Goal: Information Seeking & Learning: Learn about a topic

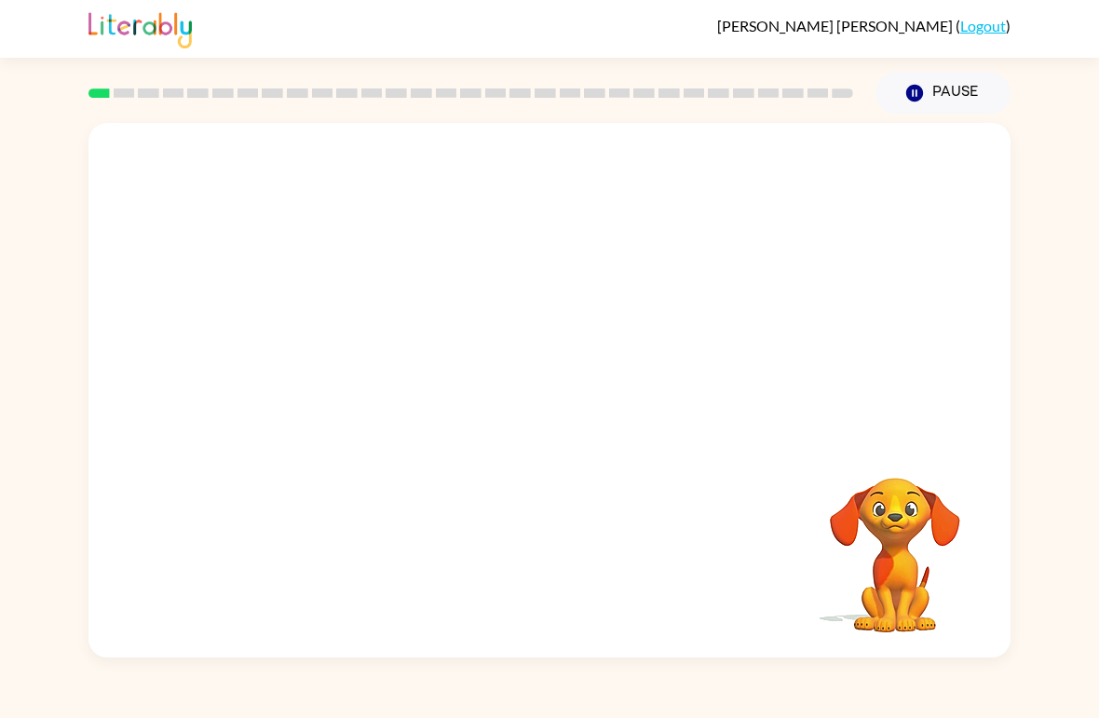
click at [339, 385] on video "Your browser must support playing .mp4 files to use Literably. Please try using…" at bounding box center [549, 281] width 922 height 316
click at [538, 365] on div at bounding box center [549, 390] width 922 height 535
click at [542, 367] on button "button" at bounding box center [549, 400] width 119 height 68
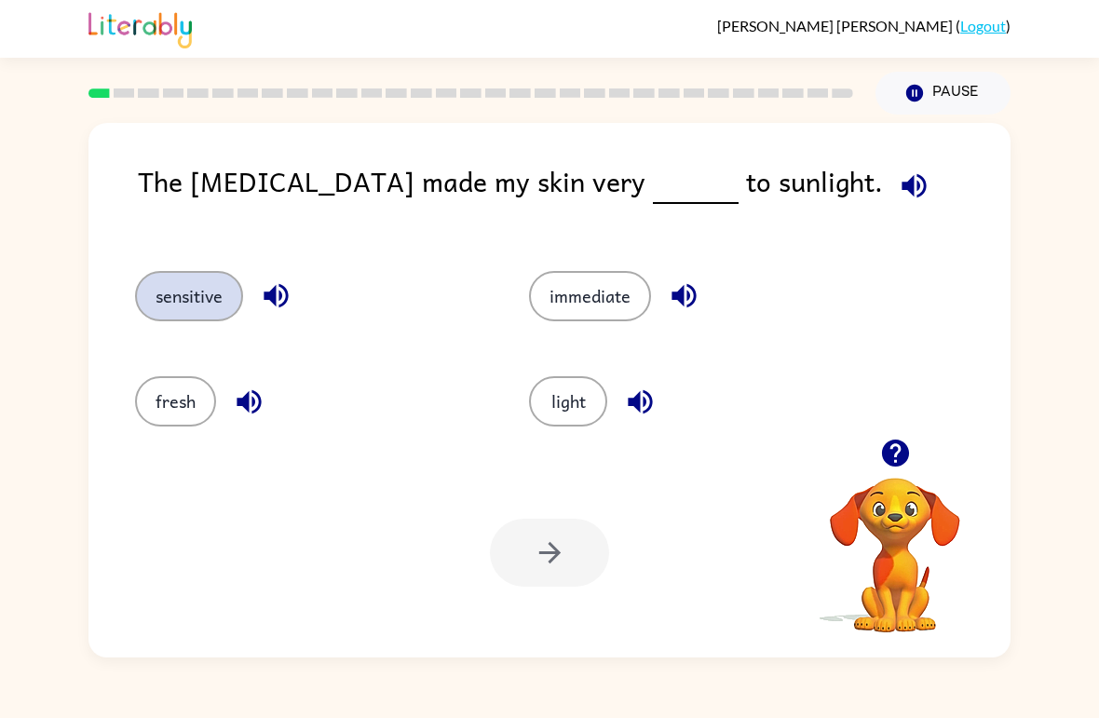
click at [170, 291] on button "sensitive" at bounding box center [189, 296] width 108 height 50
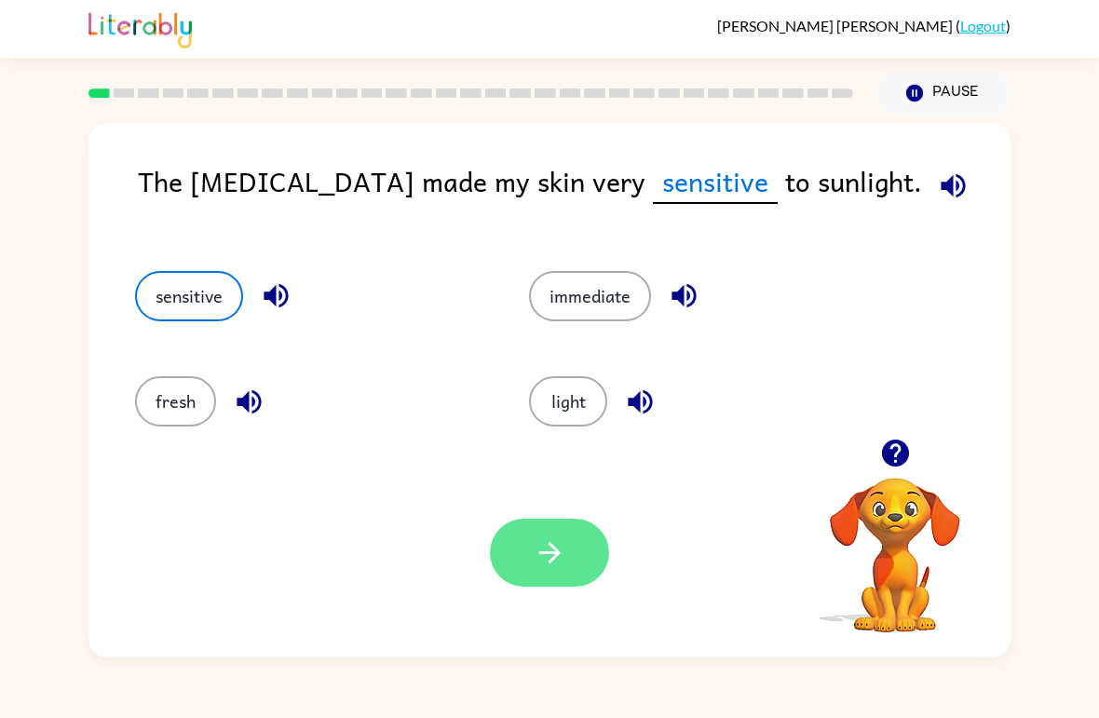
click at [517, 545] on button "button" at bounding box center [549, 553] width 119 height 68
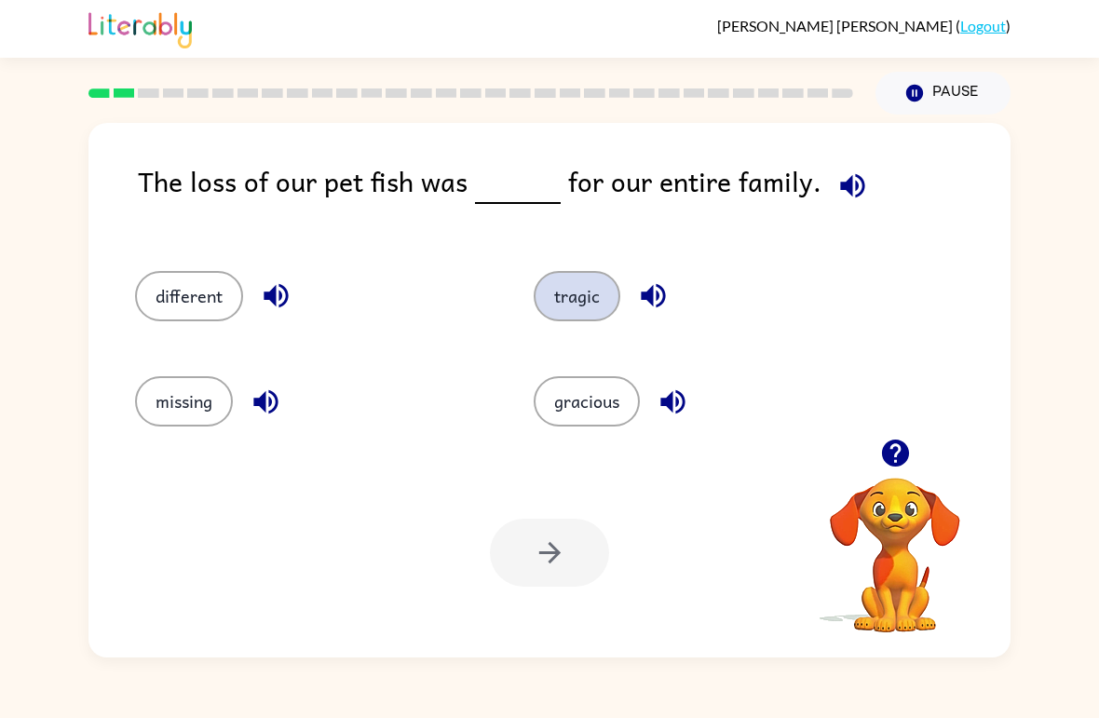
click at [584, 310] on button "tragic" at bounding box center [577, 296] width 87 height 50
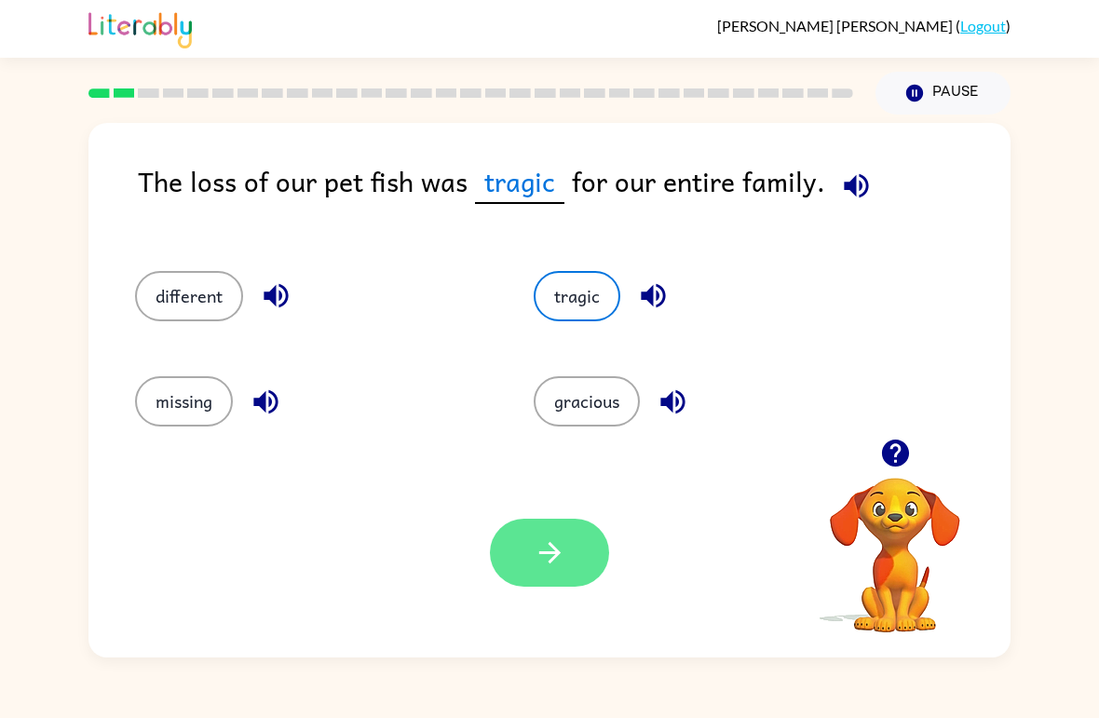
click at [592, 570] on button "button" at bounding box center [549, 553] width 119 height 68
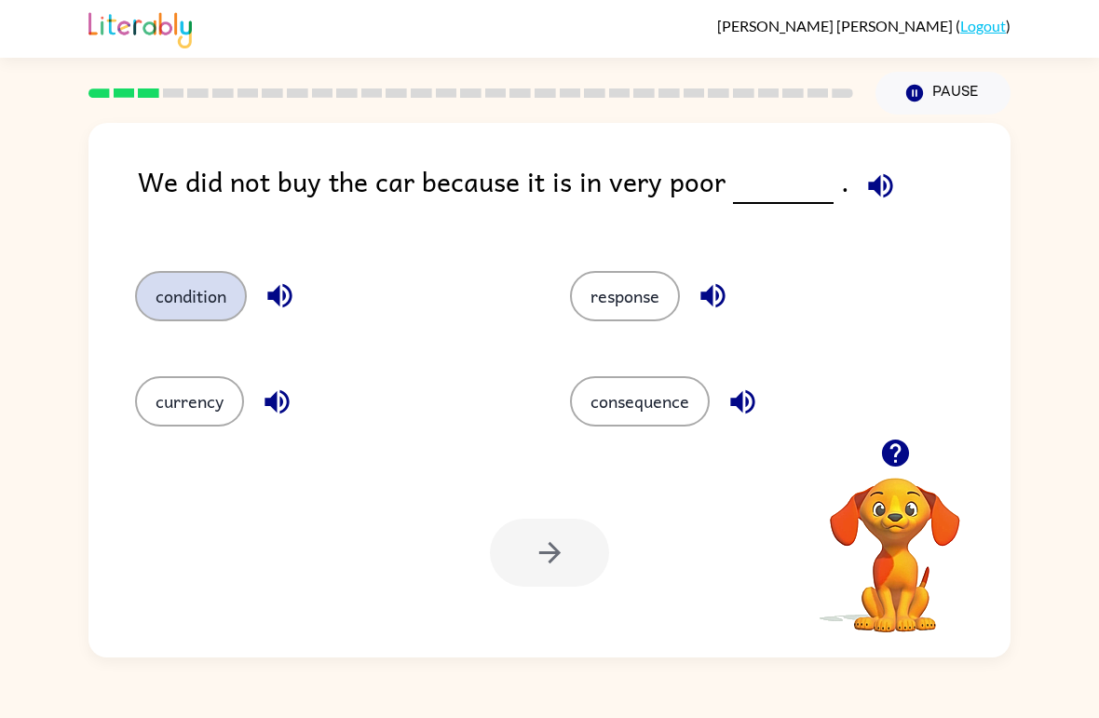
click at [200, 293] on button "condition" at bounding box center [191, 296] width 112 height 50
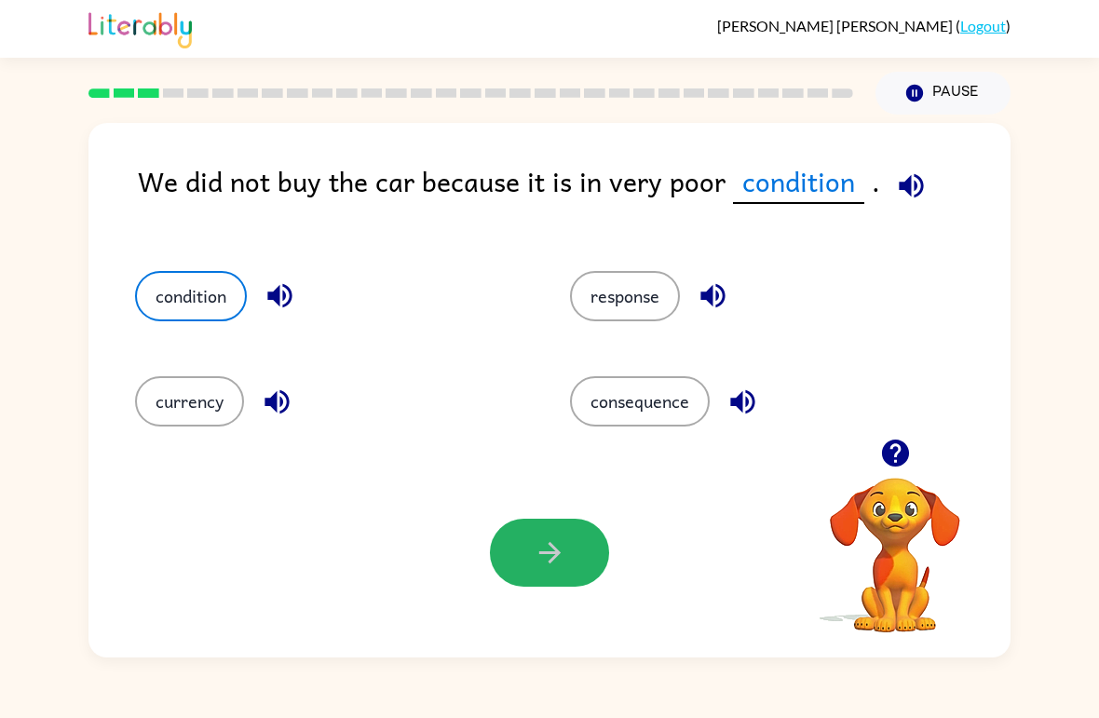
click at [532, 540] on button "button" at bounding box center [549, 553] width 119 height 68
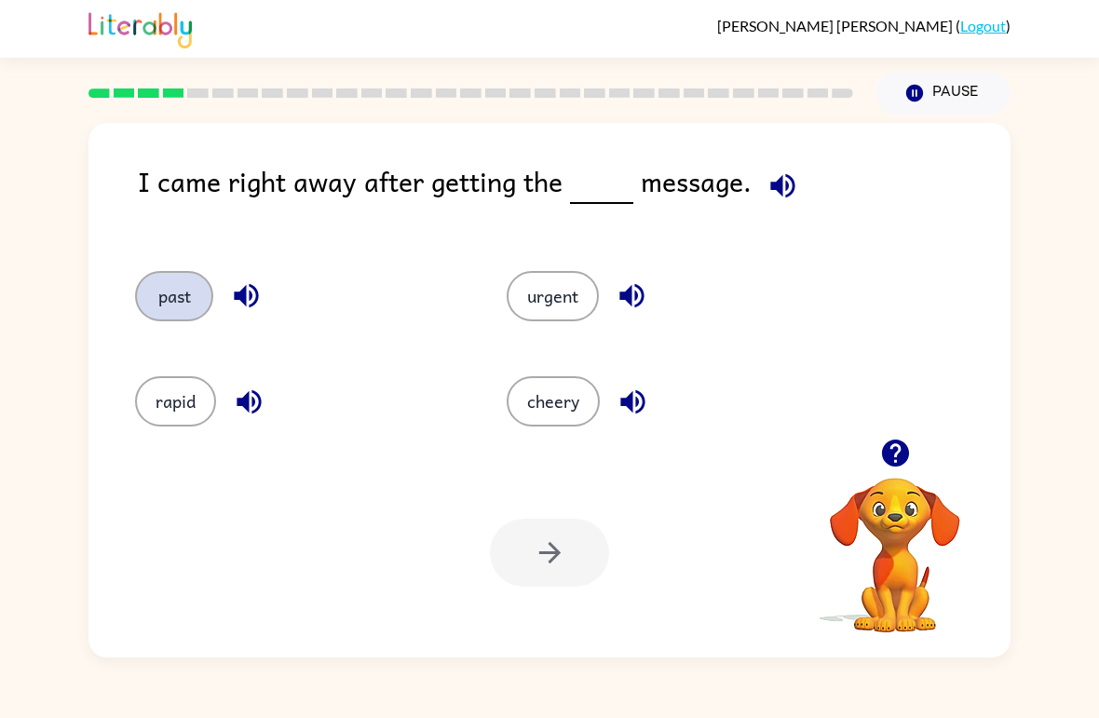
click at [204, 290] on button "past" at bounding box center [174, 296] width 78 height 50
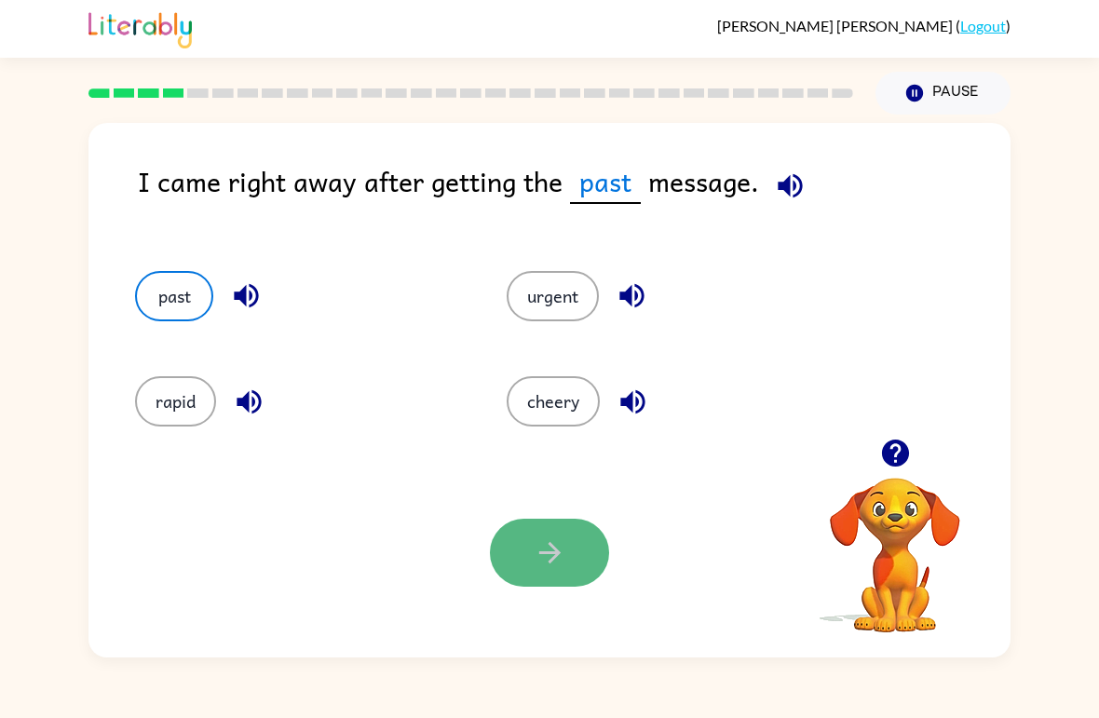
click at [547, 571] on button "button" at bounding box center [549, 553] width 119 height 68
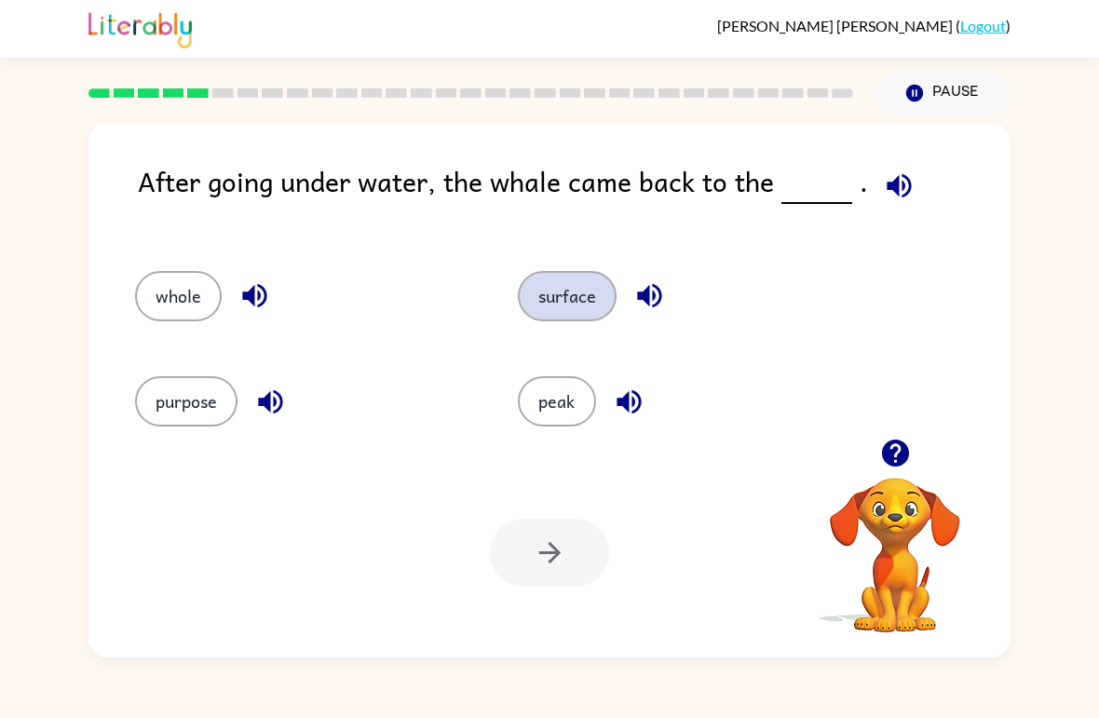
click at [559, 317] on button "surface" at bounding box center [567, 296] width 99 height 50
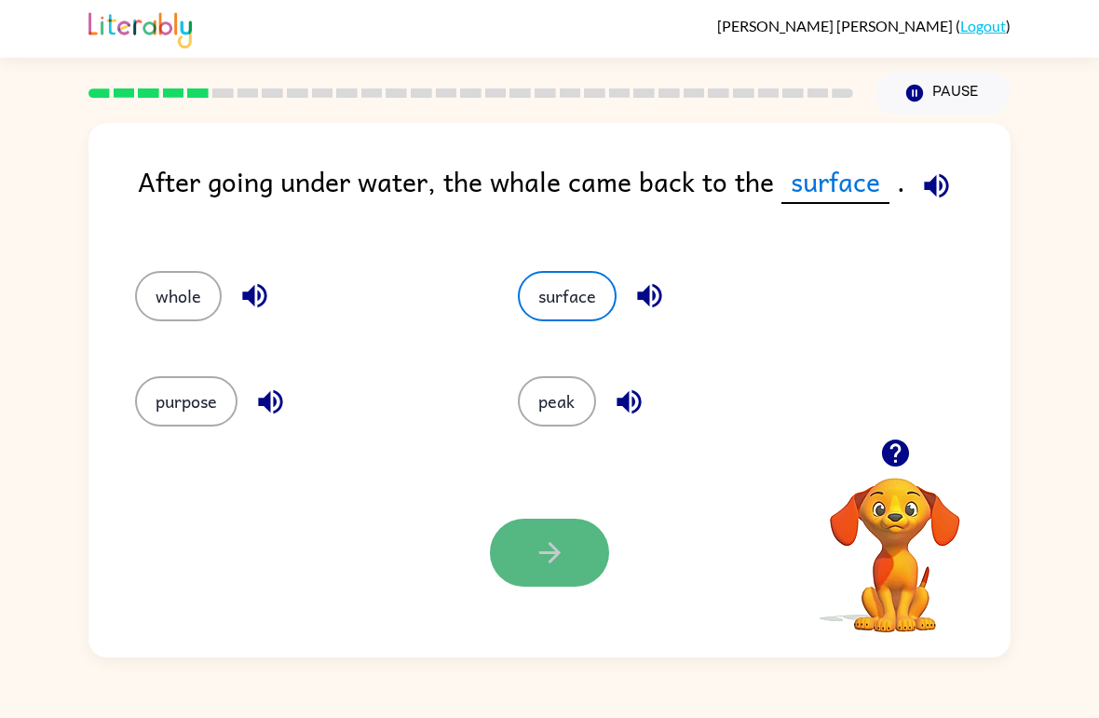
click at [573, 565] on button "button" at bounding box center [549, 553] width 119 height 68
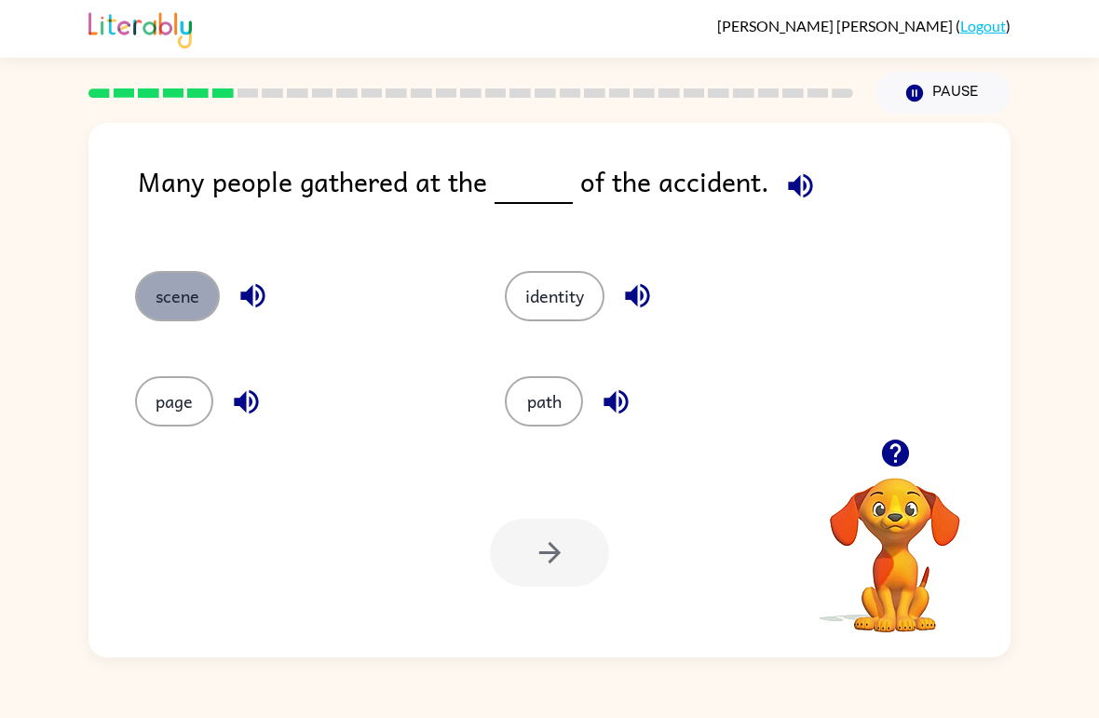
click at [179, 293] on button "scene" at bounding box center [177, 296] width 85 height 50
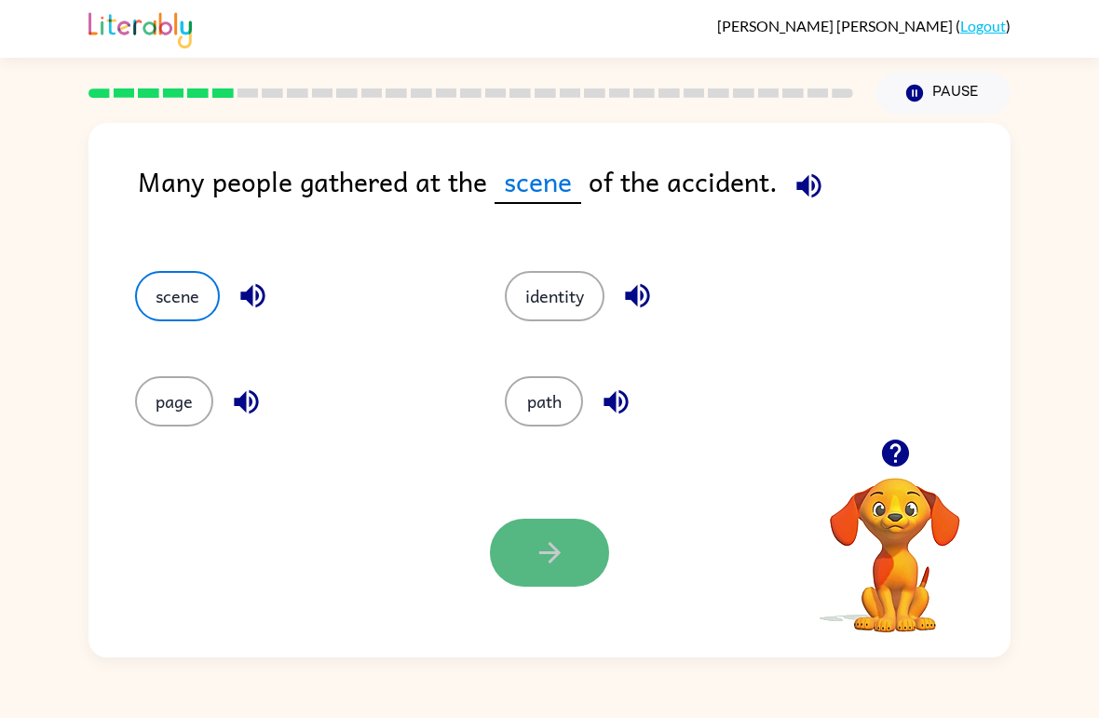
click at [557, 562] on icon "button" at bounding box center [550, 553] width 33 height 33
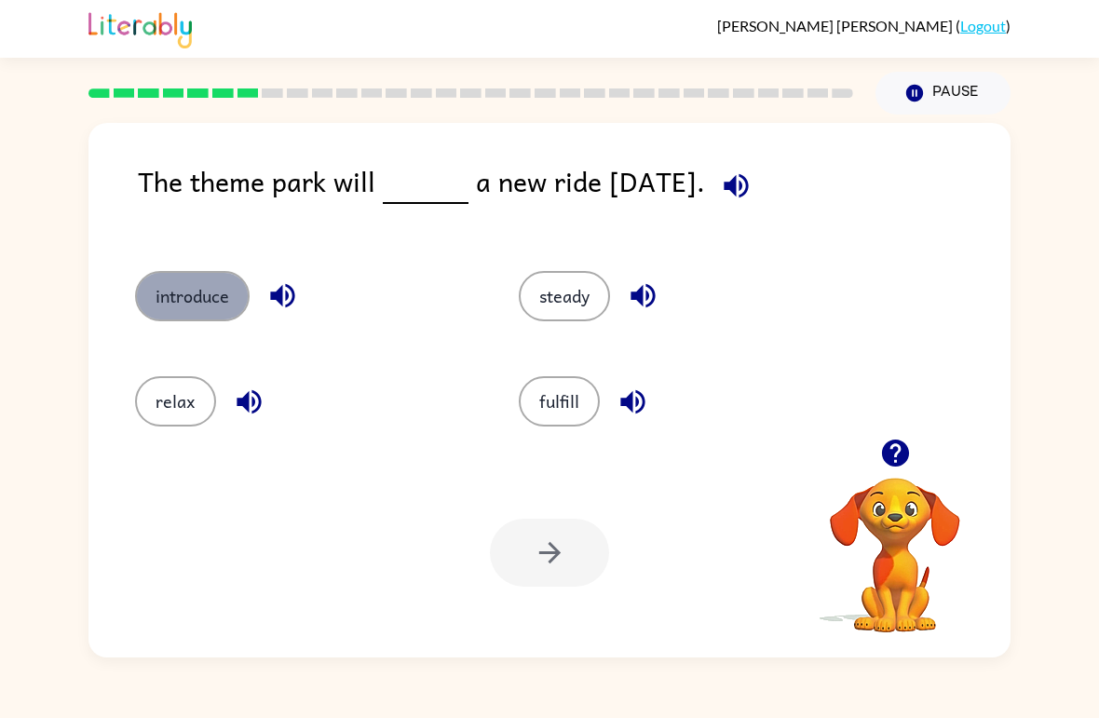
click at [152, 302] on button "introduce" at bounding box center [192, 296] width 115 height 50
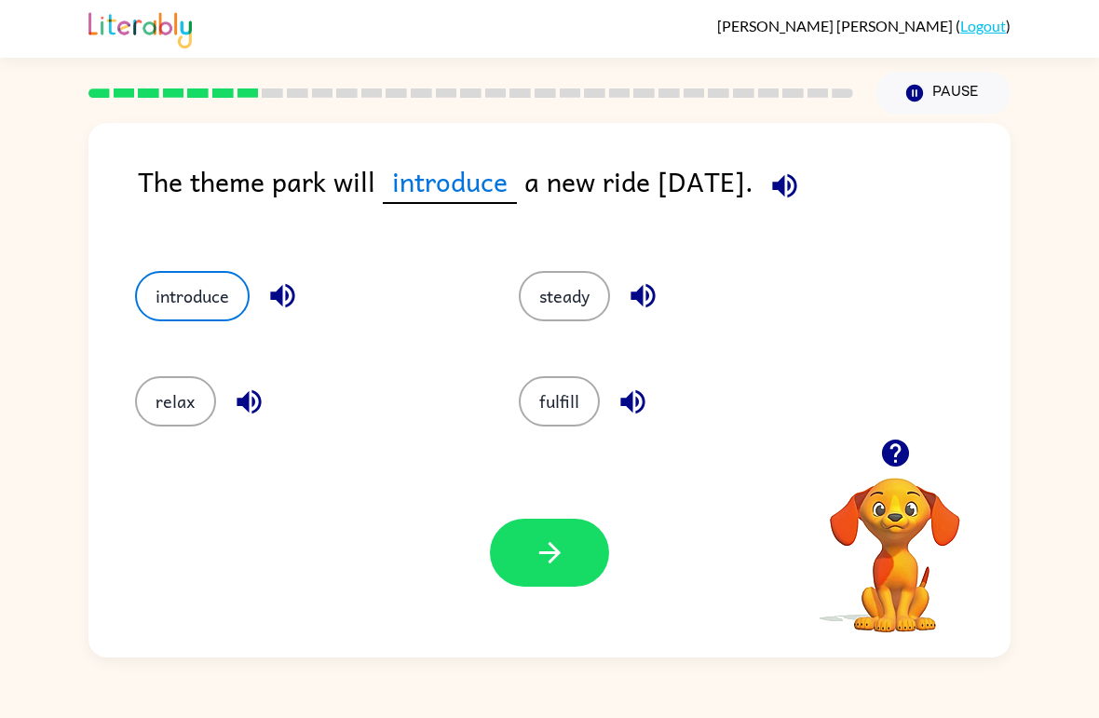
click at [546, 593] on div "Your browser must support playing .mp4 files to use Literably. Please try using…" at bounding box center [549, 553] width 922 height 210
click at [542, 585] on button "button" at bounding box center [549, 553] width 119 height 68
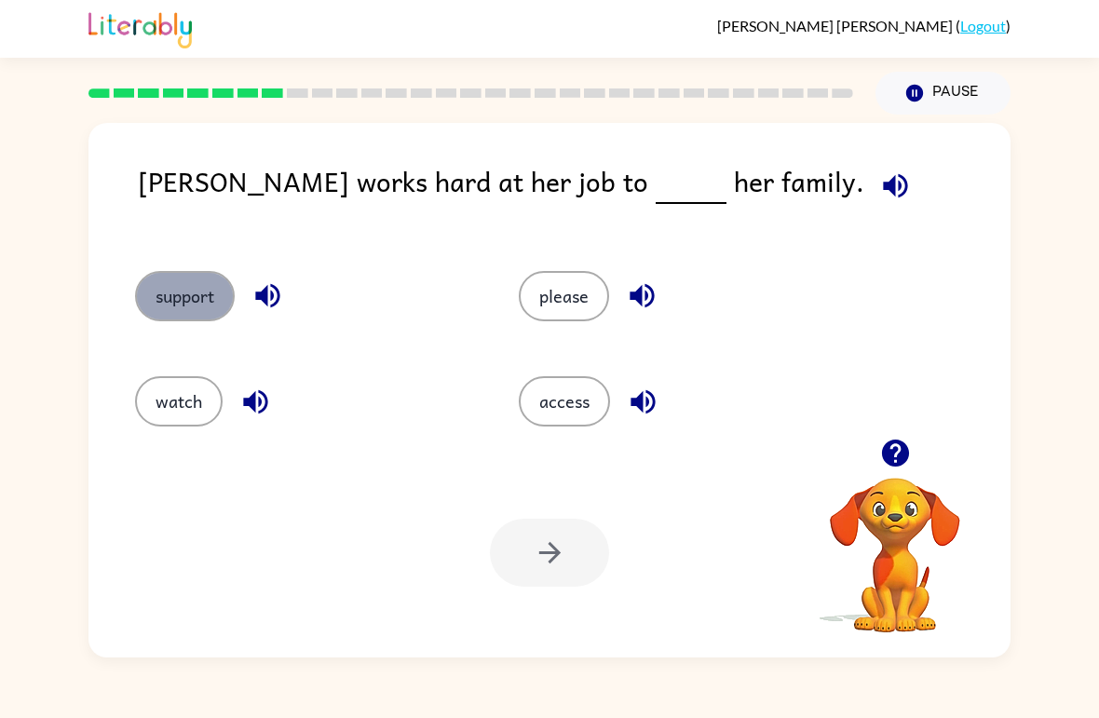
click at [222, 299] on button "support" at bounding box center [185, 296] width 100 height 50
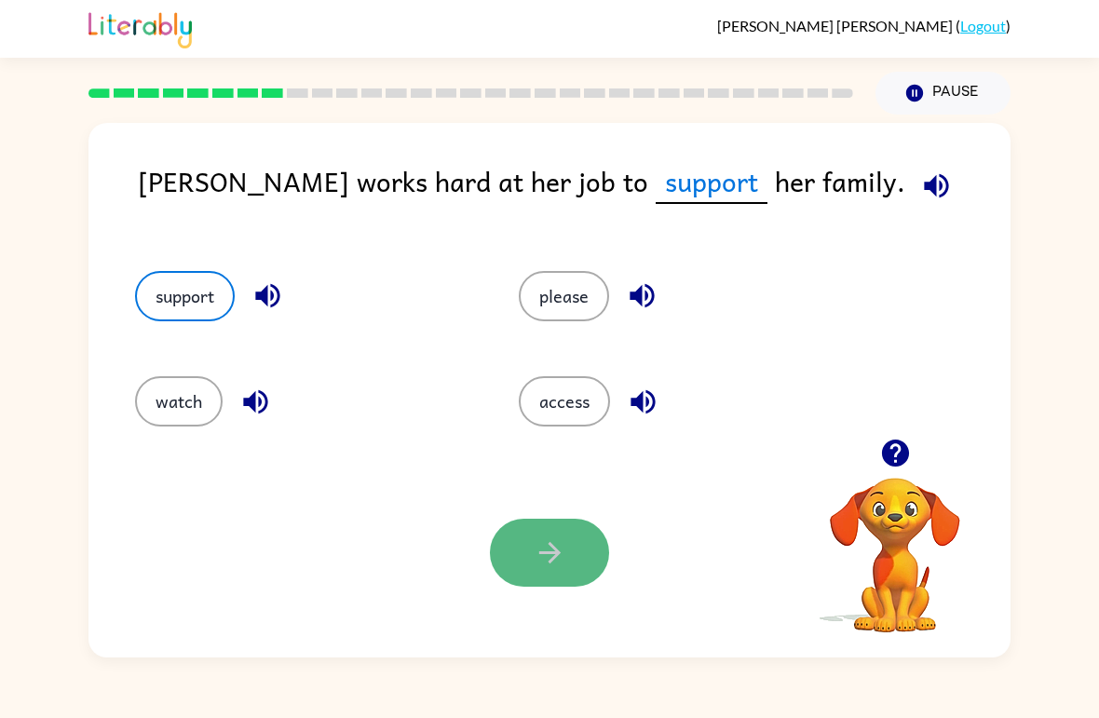
click at [577, 560] on button "button" at bounding box center [549, 553] width 119 height 68
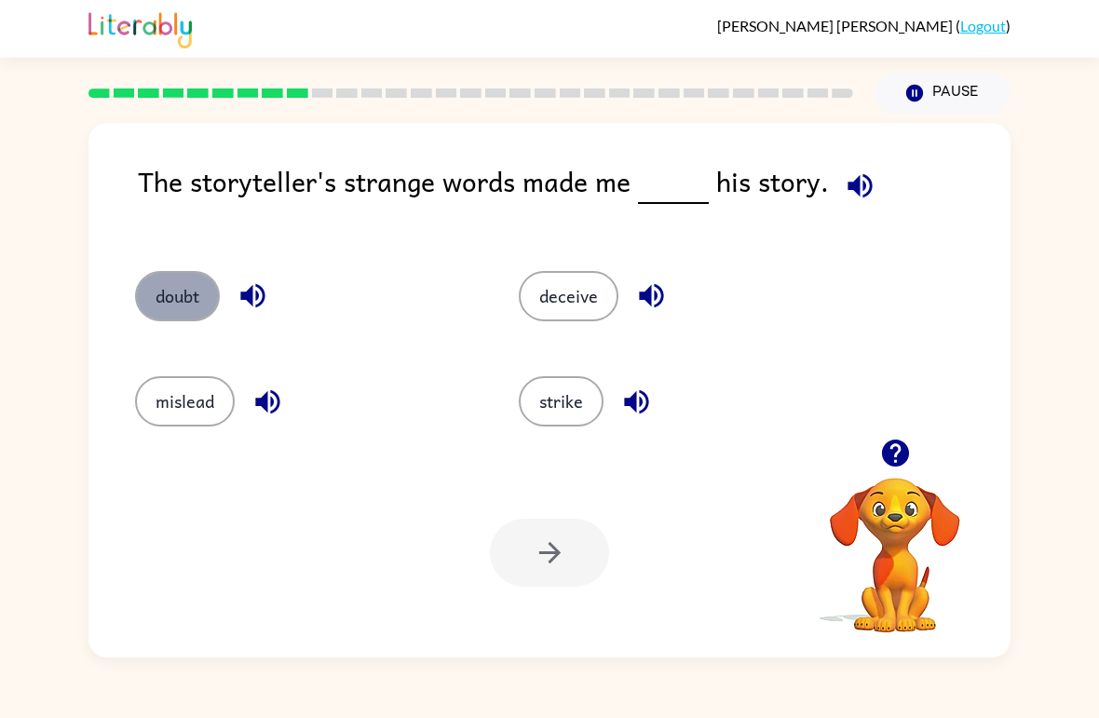
click at [205, 291] on button "doubt" at bounding box center [177, 296] width 85 height 50
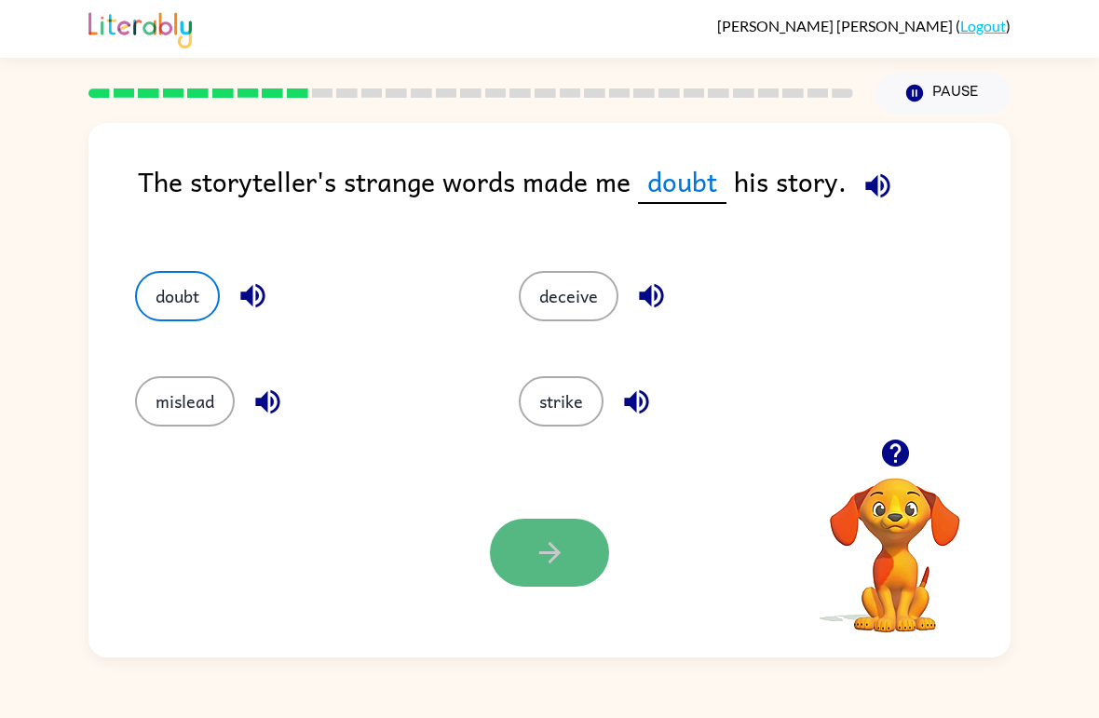
click at [544, 565] on icon "button" at bounding box center [550, 553] width 33 height 33
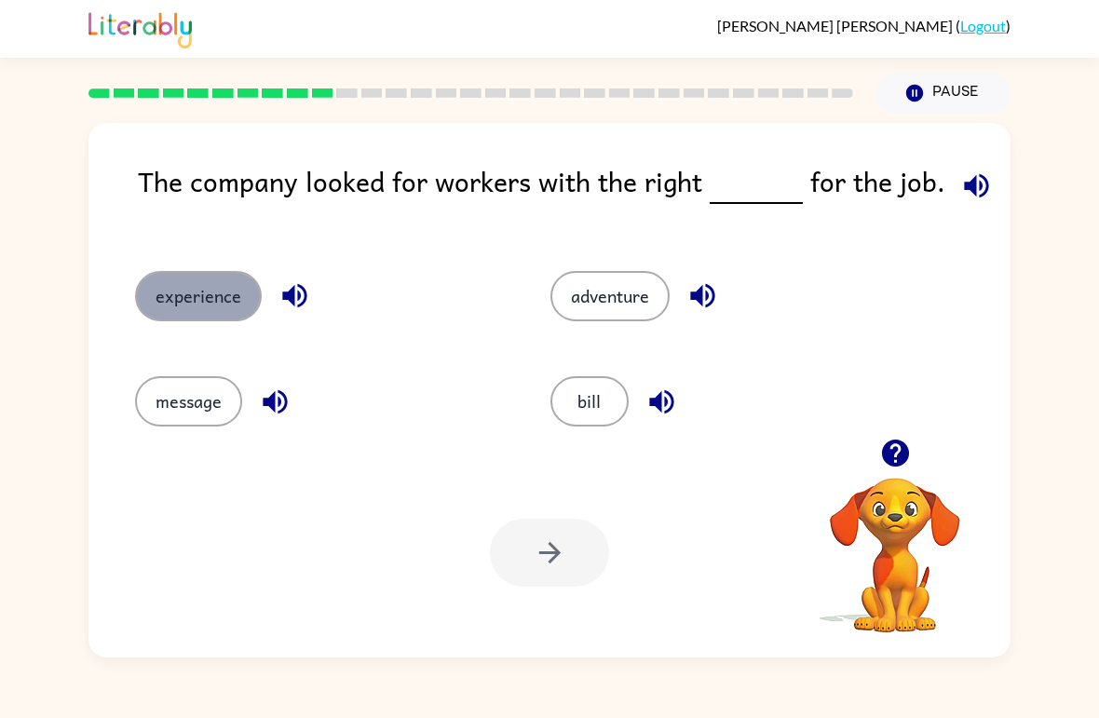
click at [172, 310] on button "experience" at bounding box center [198, 296] width 127 height 50
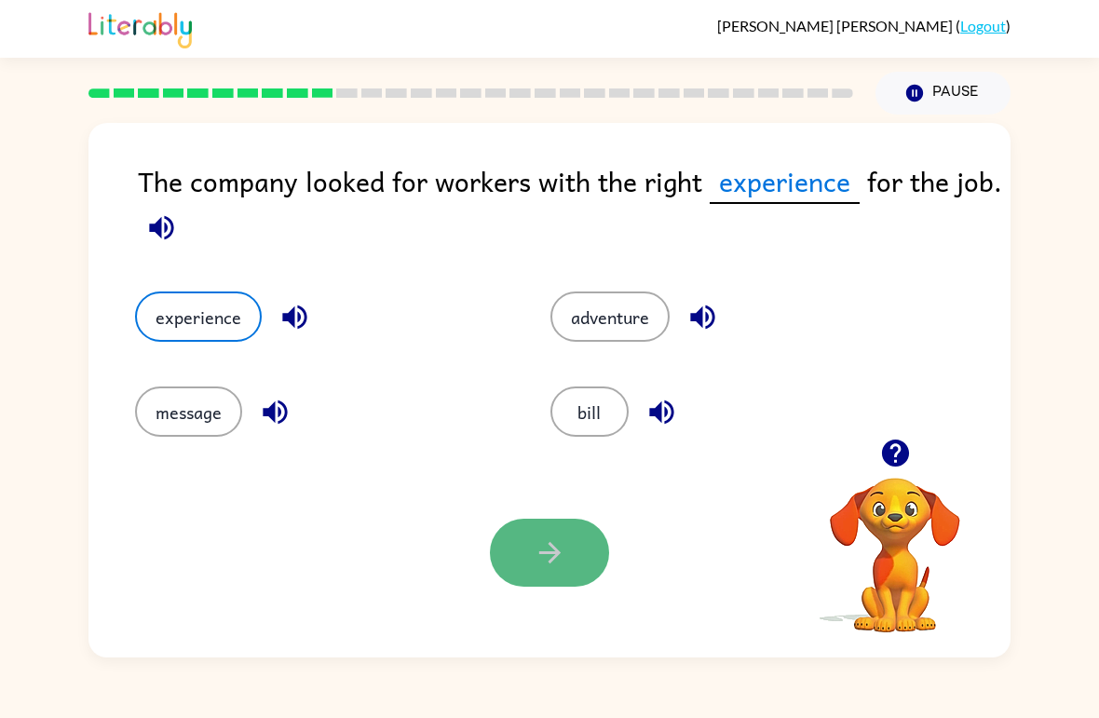
click at [526, 565] on button "button" at bounding box center [549, 553] width 119 height 68
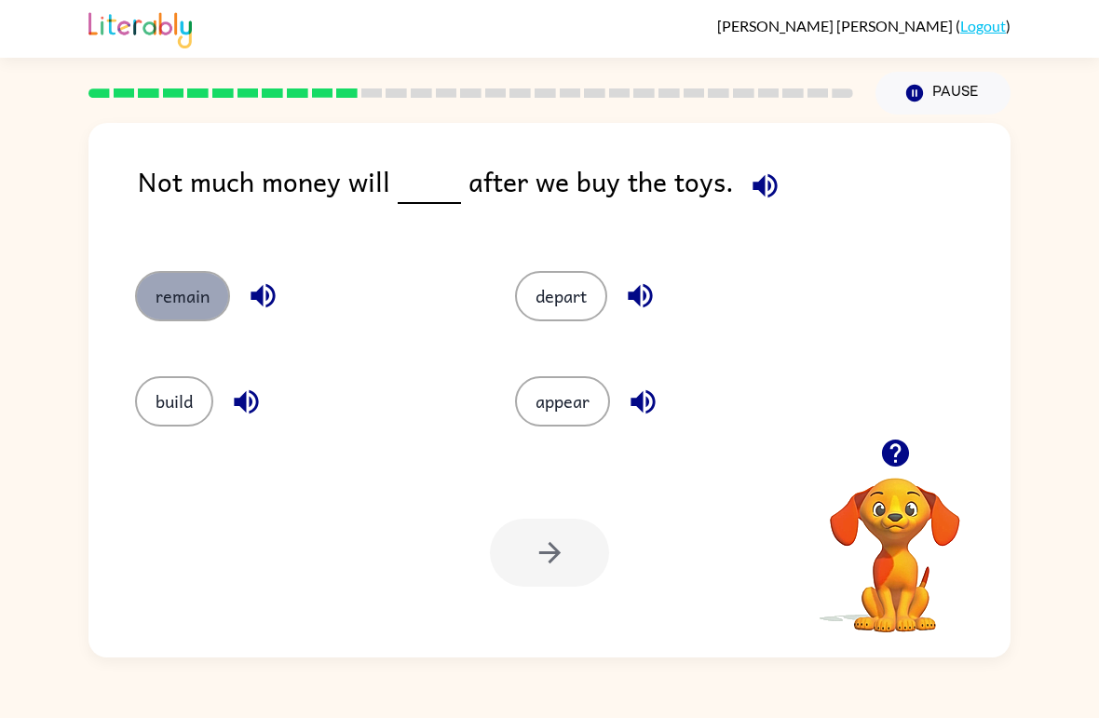
click at [206, 292] on button "remain" at bounding box center [182, 296] width 95 height 50
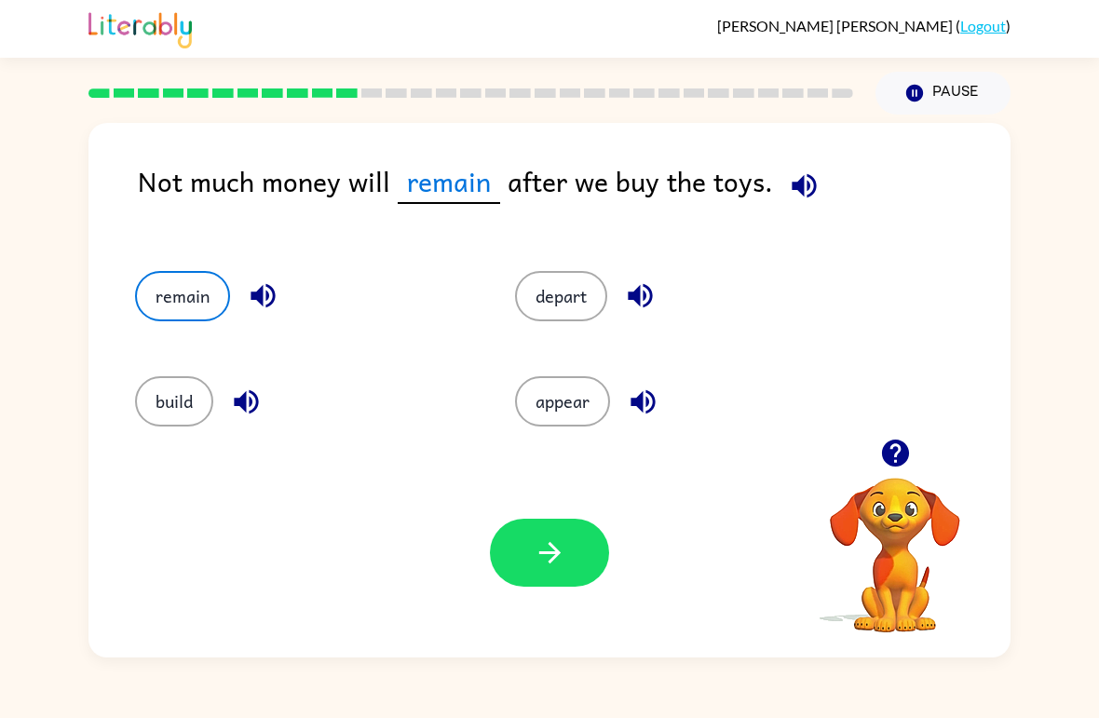
click at [573, 516] on div "Your browser must support playing .mp4 files to use Literably. Please try using…" at bounding box center [549, 553] width 922 height 210
click at [562, 584] on button "button" at bounding box center [549, 553] width 119 height 68
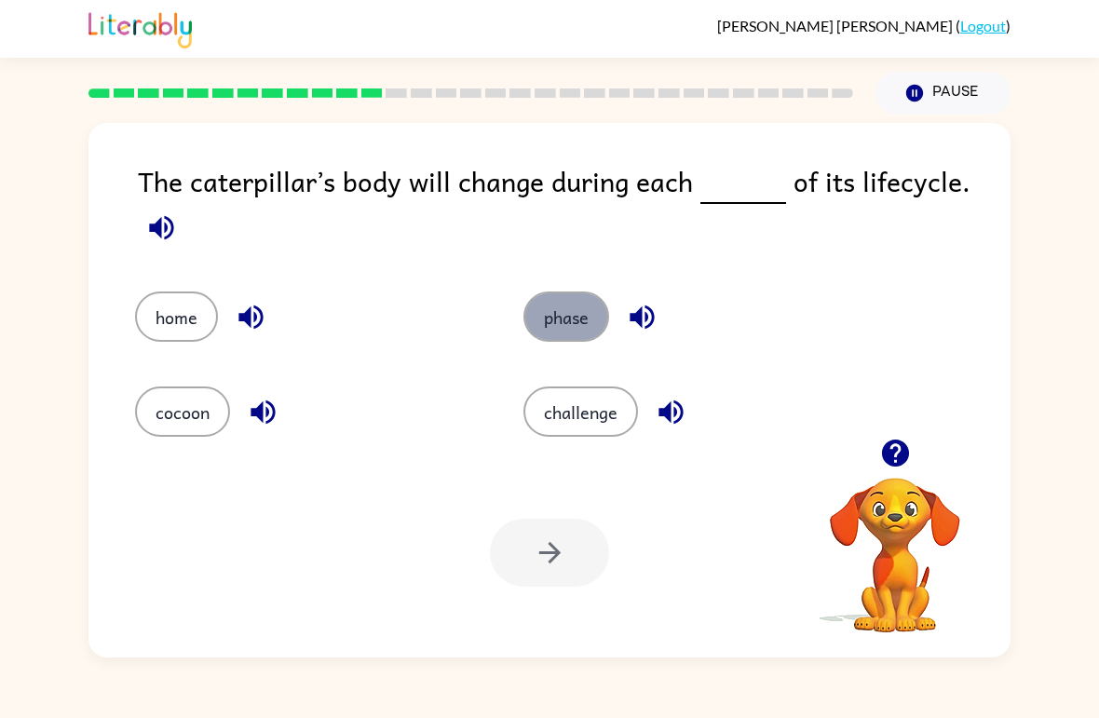
click at [599, 307] on button "phase" at bounding box center [566, 317] width 86 height 50
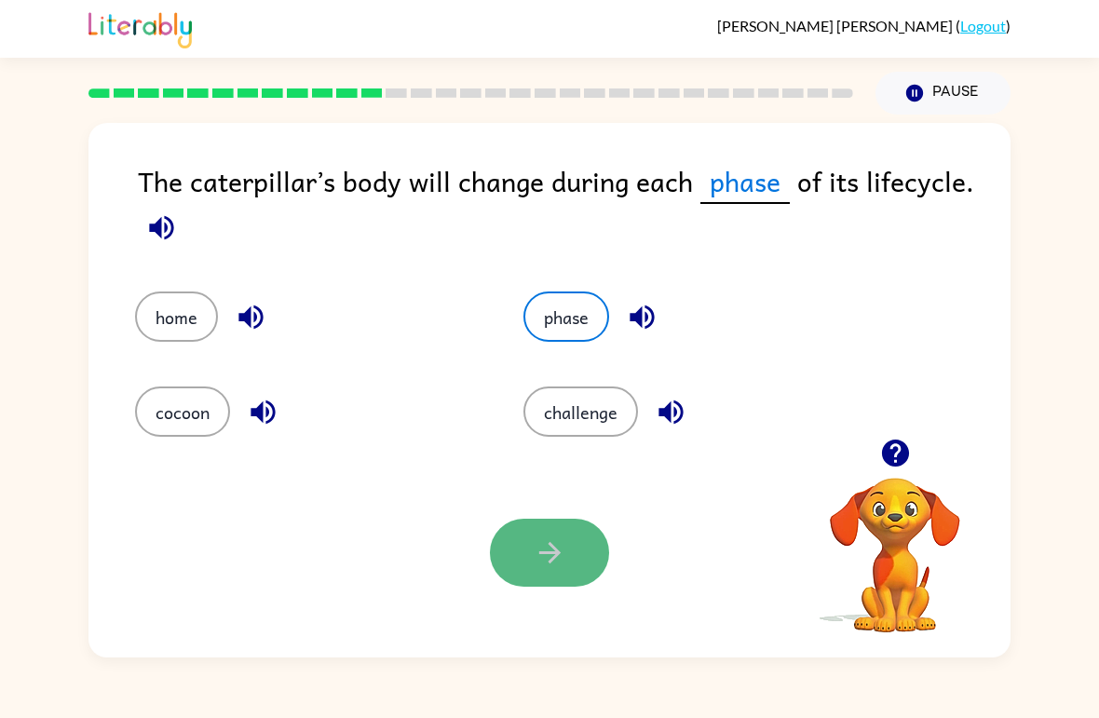
click at [568, 549] on button "button" at bounding box center [549, 553] width 119 height 68
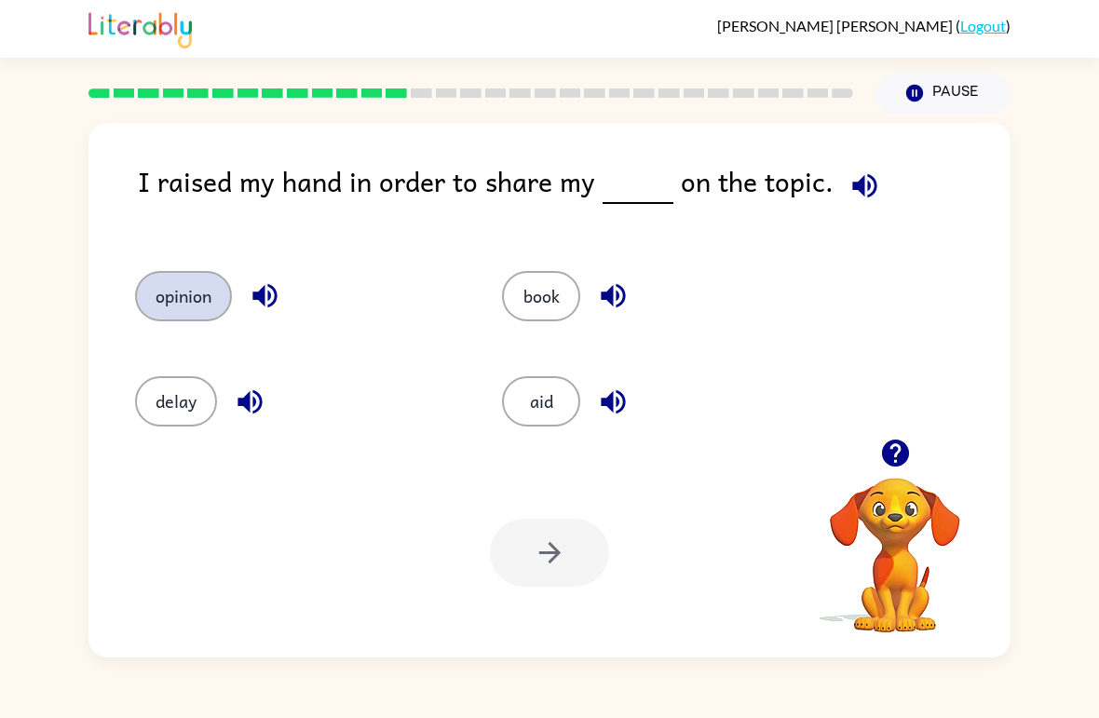
click at [180, 287] on button "opinion" at bounding box center [183, 296] width 97 height 50
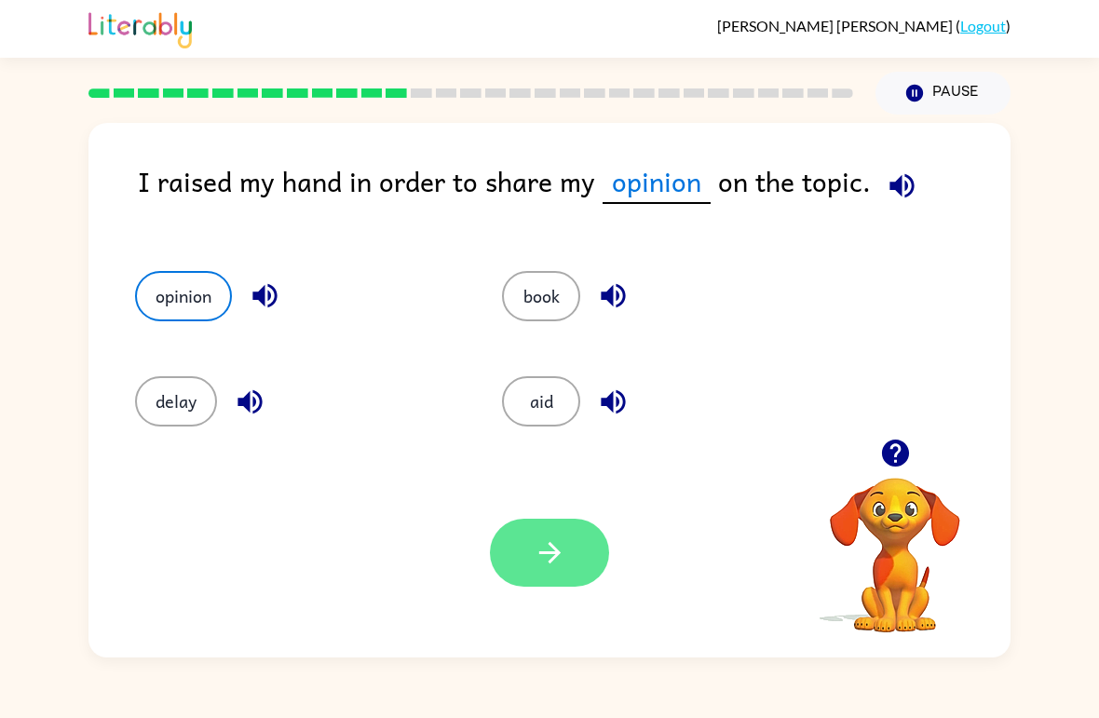
click at [574, 551] on button "button" at bounding box center [549, 553] width 119 height 68
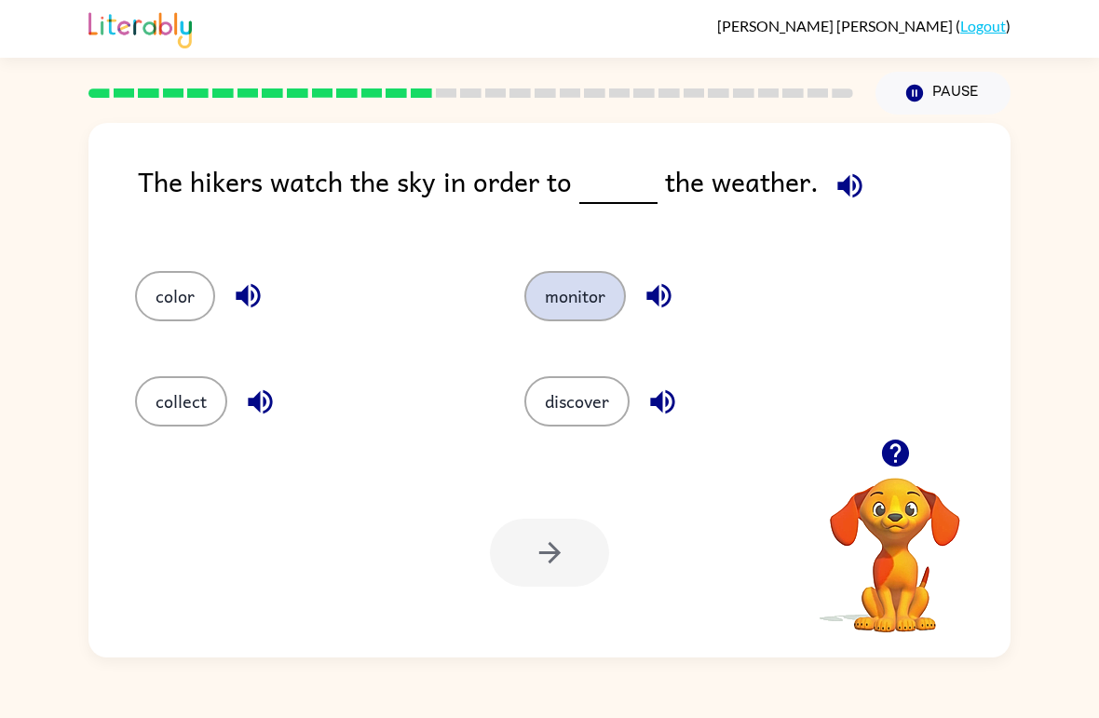
click at [557, 290] on button "monitor" at bounding box center [575, 296] width 102 height 50
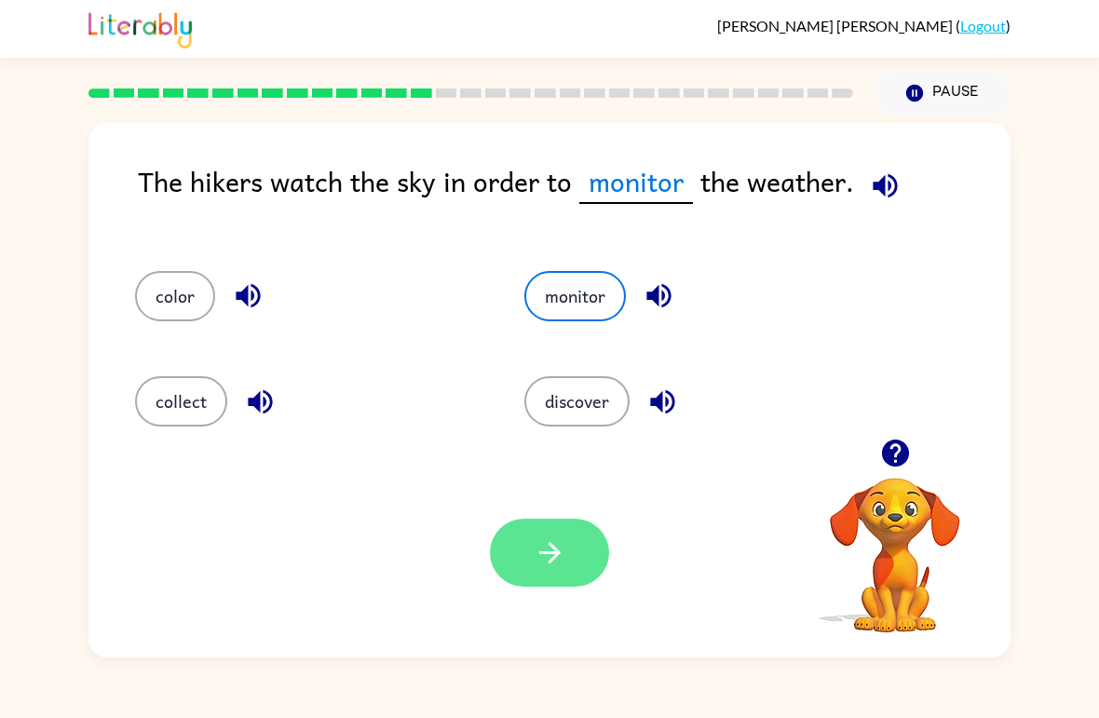
click at [567, 578] on button "button" at bounding box center [549, 553] width 119 height 68
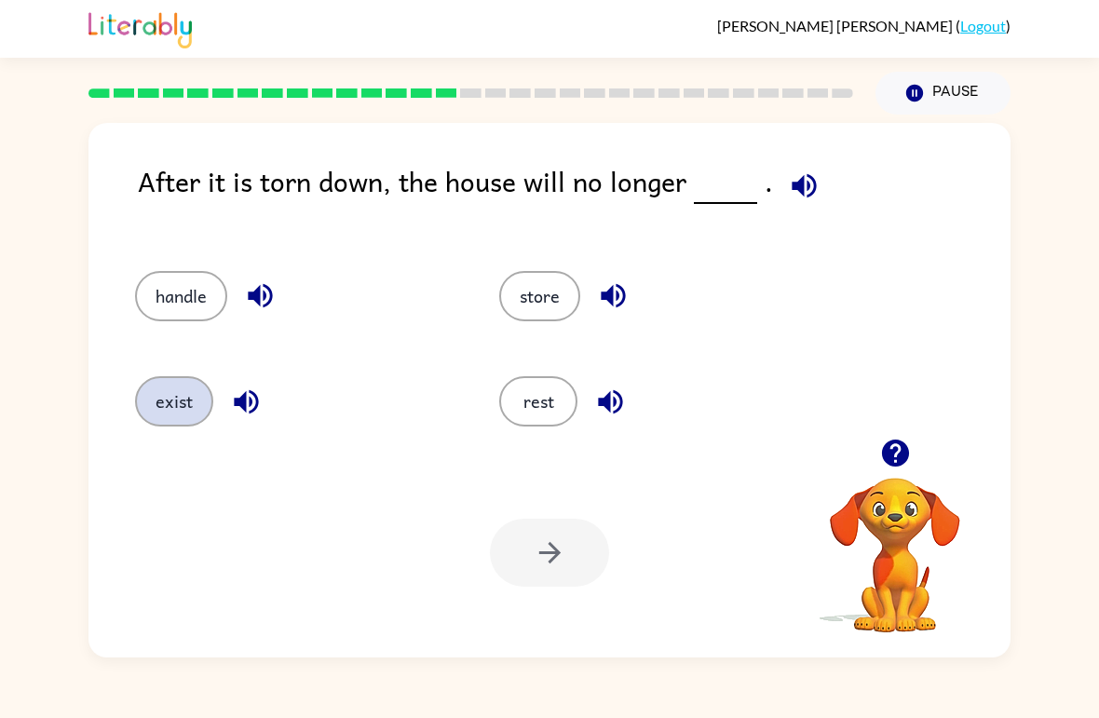
click at [180, 396] on button "exist" at bounding box center [174, 401] width 78 height 50
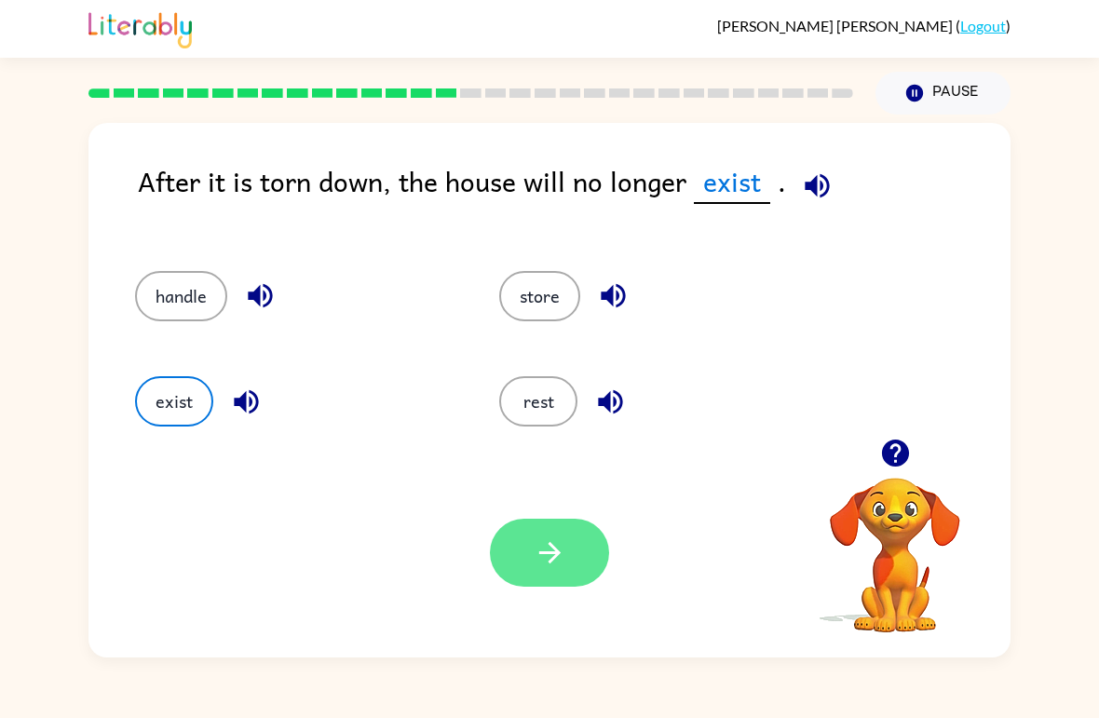
click at [570, 524] on button "button" at bounding box center [549, 553] width 119 height 68
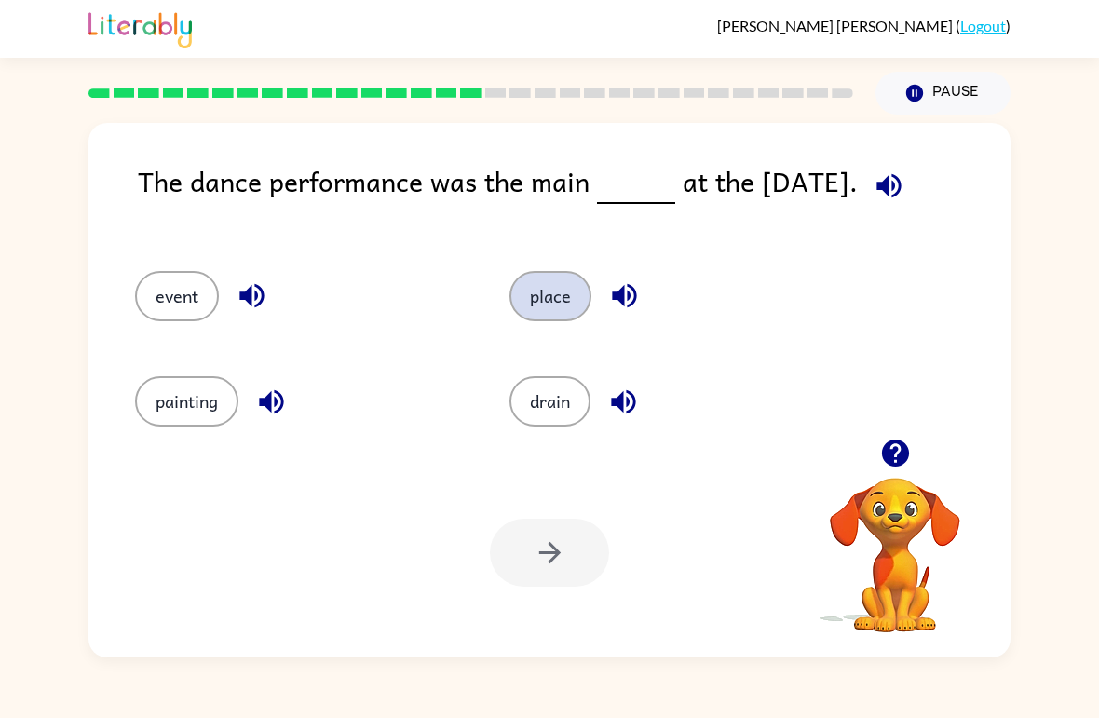
click at [573, 301] on button "place" at bounding box center [550, 296] width 82 height 50
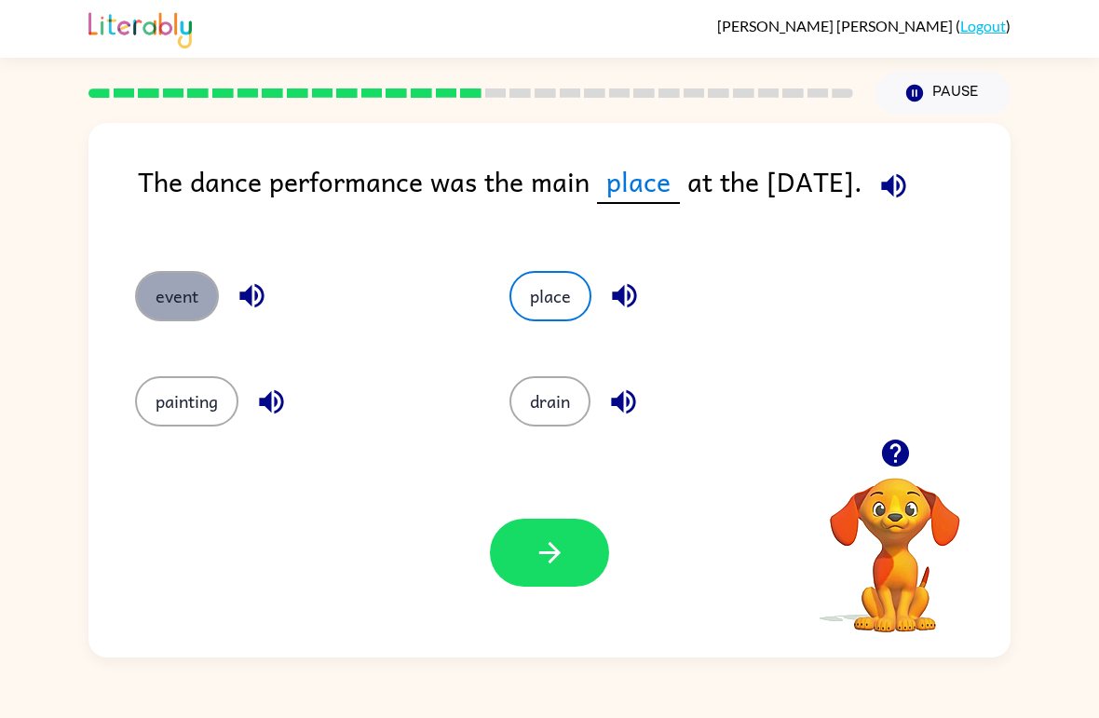
click at [170, 317] on button "event" at bounding box center [177, 296] width 84 height 50
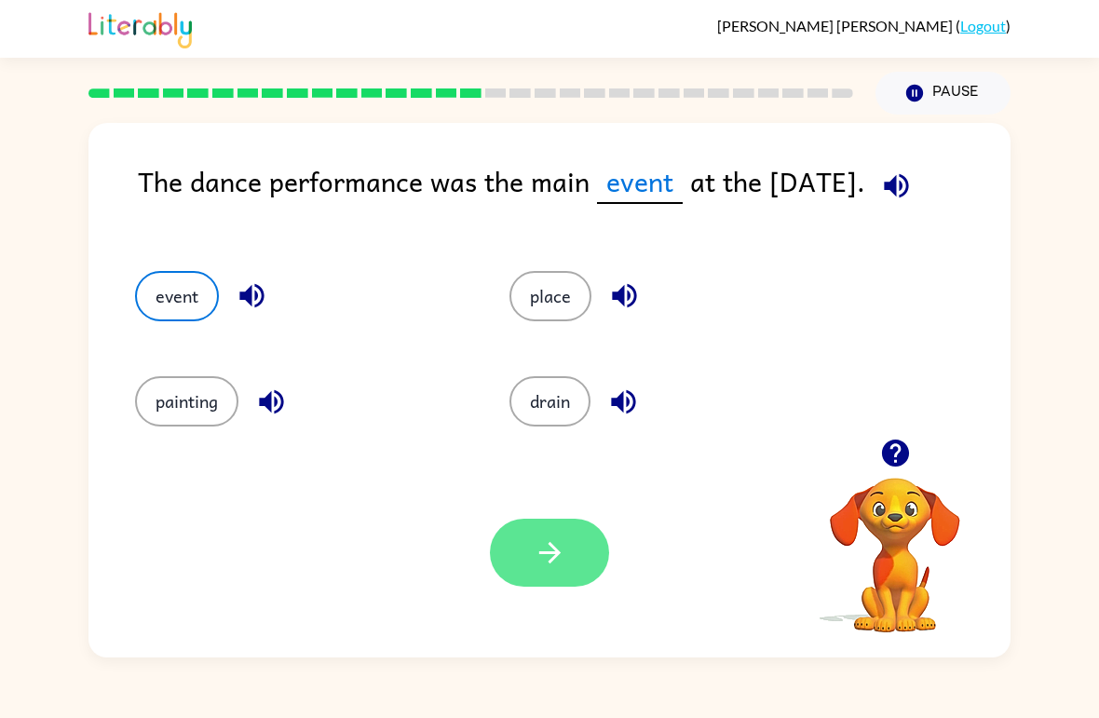
click at [561, 568] on icon "button" at bounding box center [550, 553] width 33 height 33
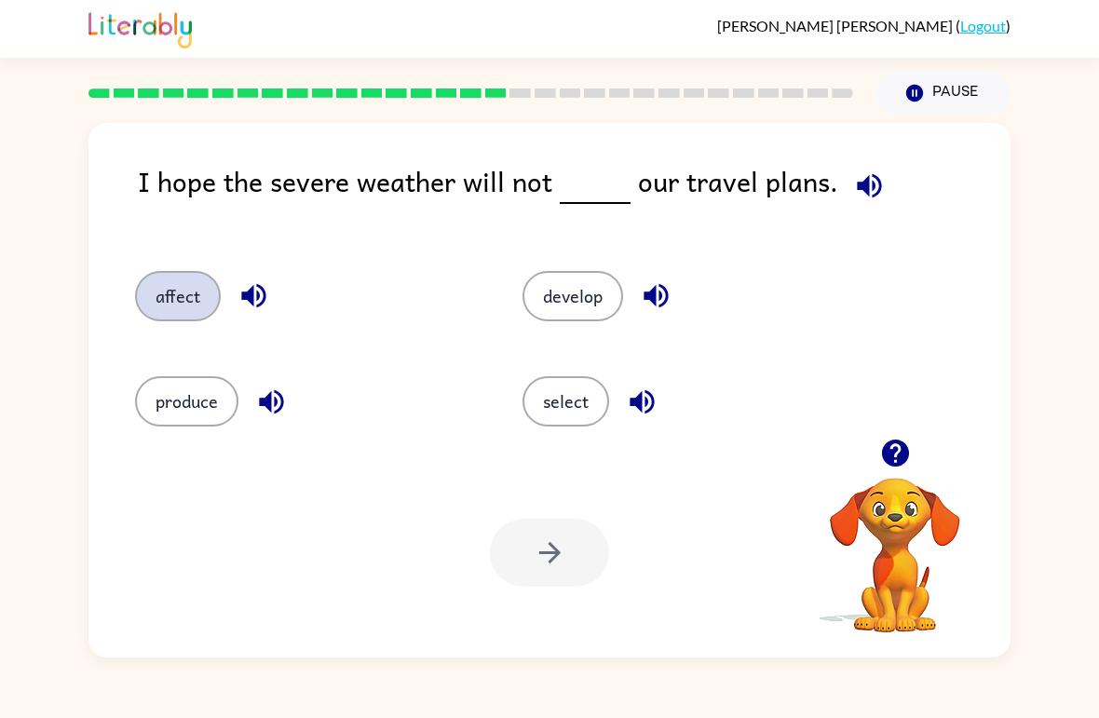
click at [169, 285] on button "affect" at bounding box center [178, 296] width 86 height 50
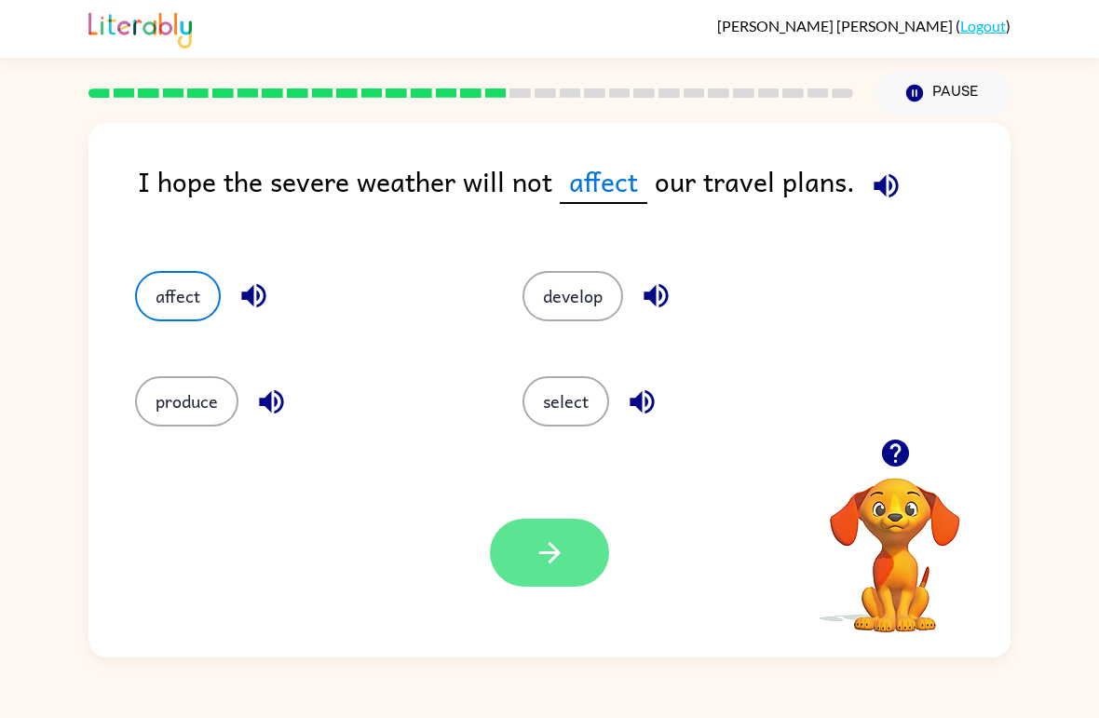
click at [552, 581] on button "button" at bounding box center [549, 553] width 119 height 68
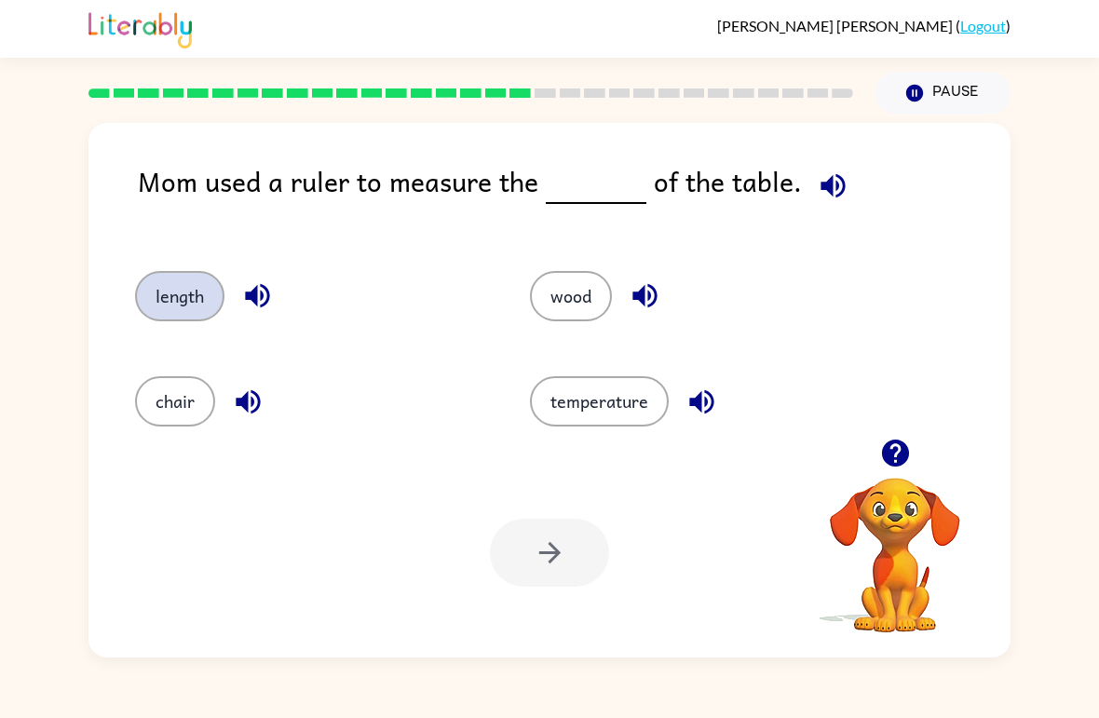
click at [166, 290] on button "length" at bounding box center [179, 296] width 89 height 50
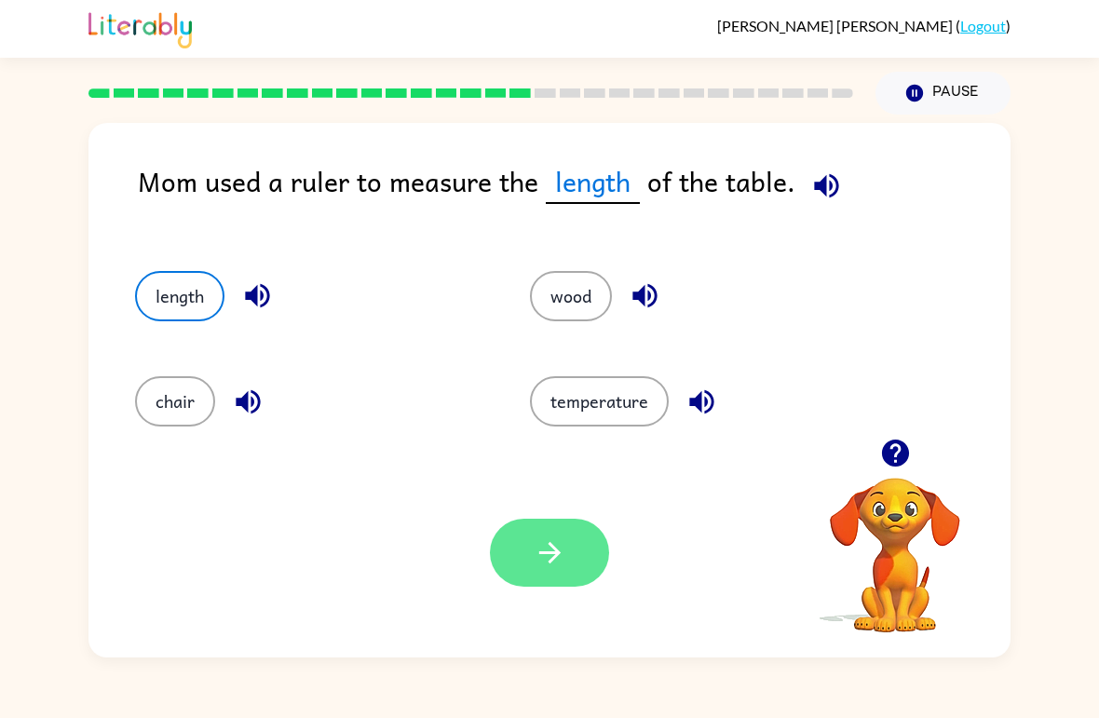
click at [540, 547] on icon "button" at bounding box center [550, 553] width 33 height 33
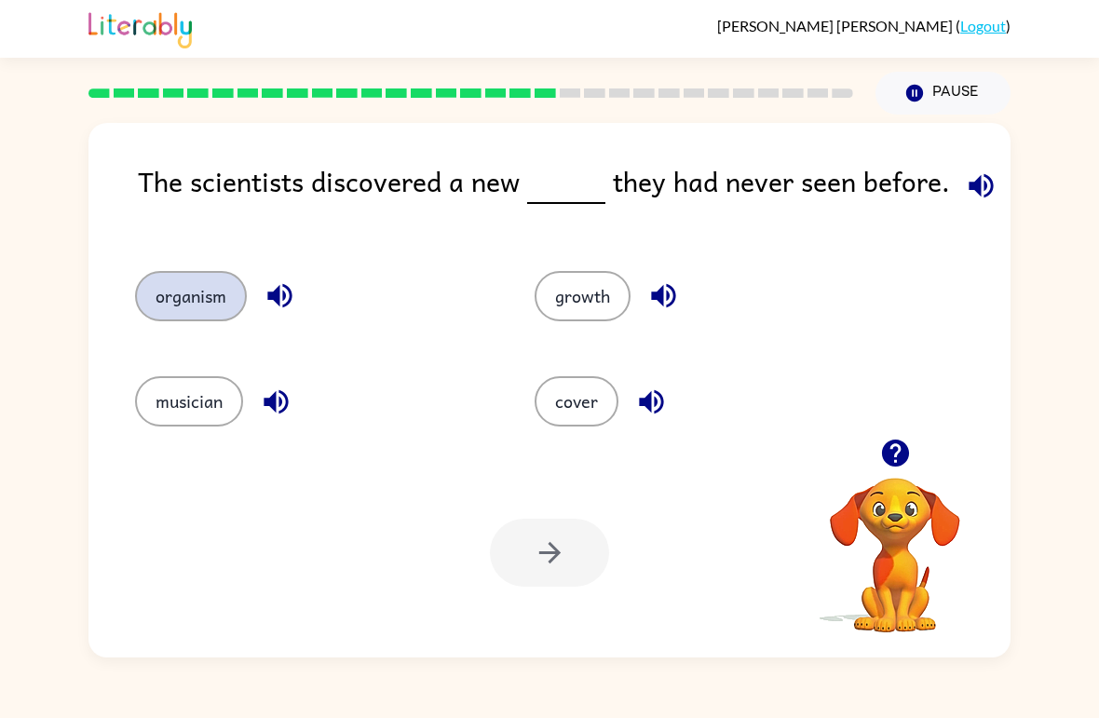
click at [209, 304] on button "organism" at bounding box center [191, 296] width 112 height 50
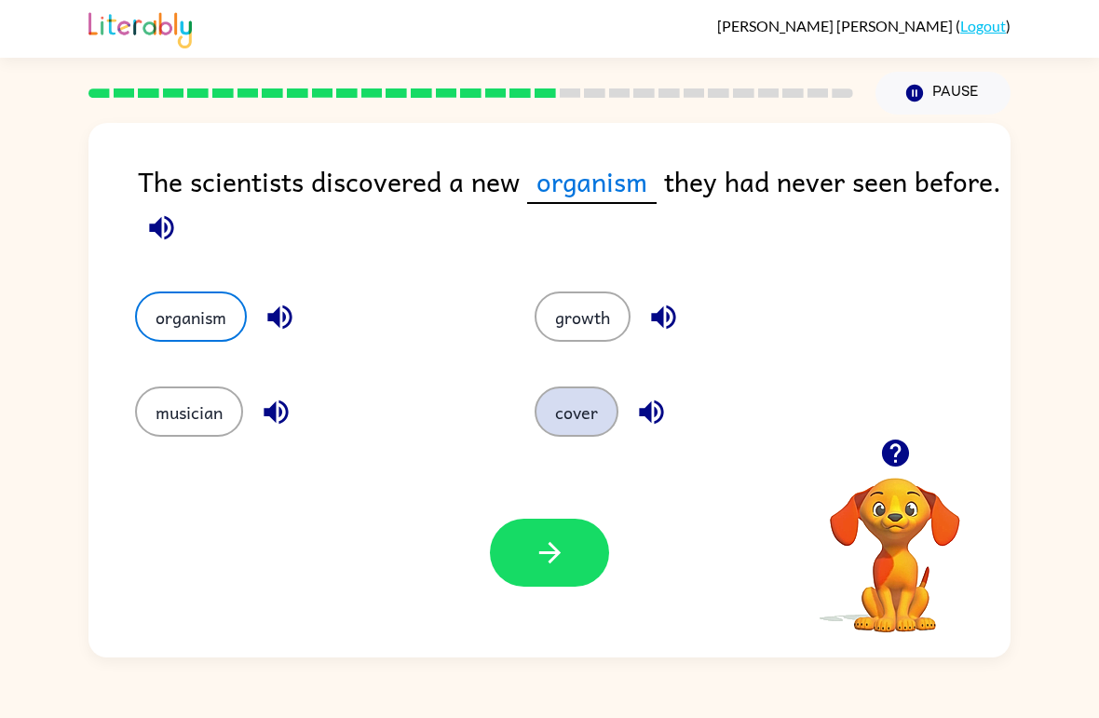
click at [600, 413] on button "cover" at bounding box center [577, 412] width 84 height 50
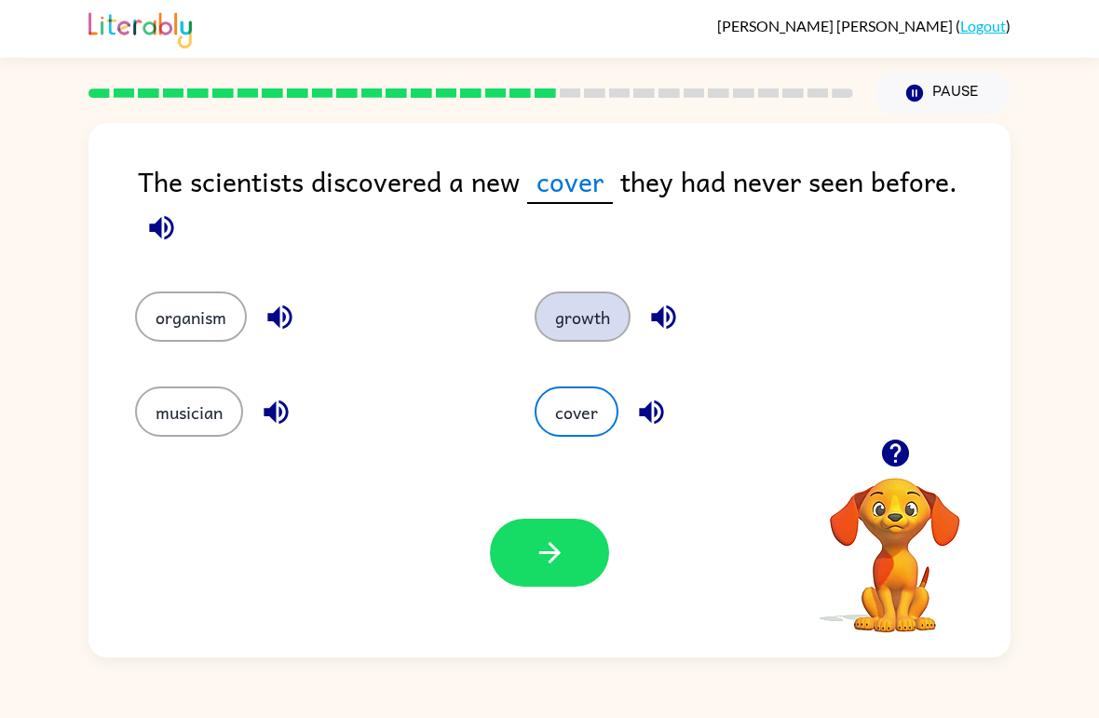
click at [612, 320] on button "growth" at bounding box center [583, 317] width 96 height 50
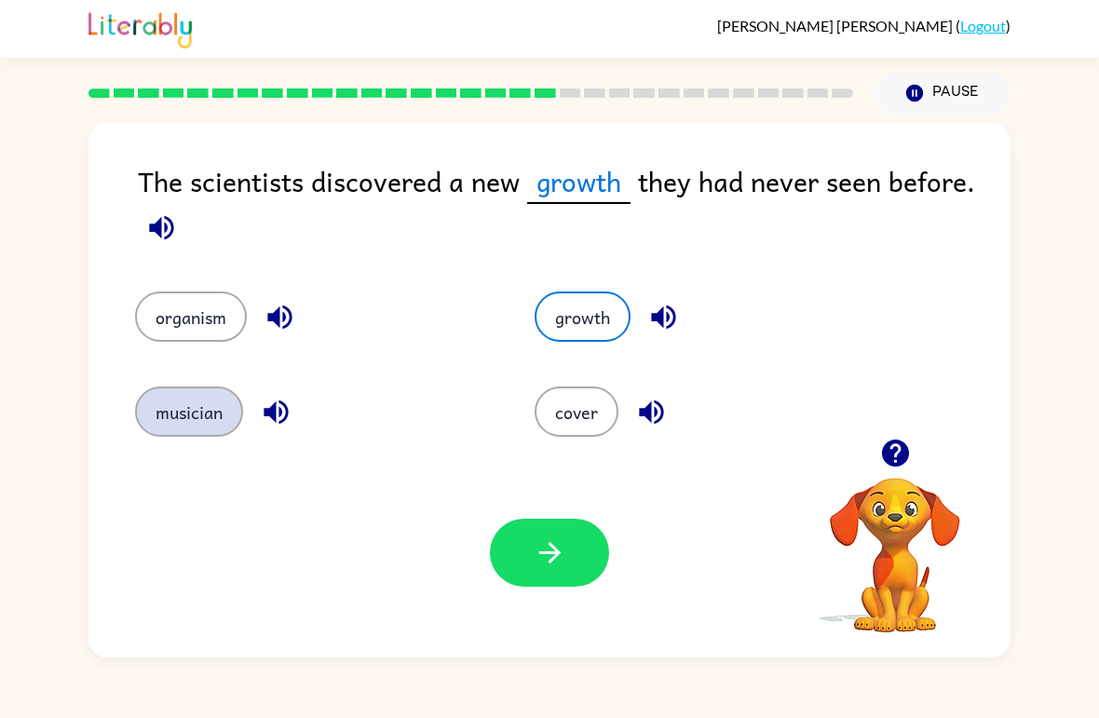
click at [183, 431] on button "musician" at bounding box center [189, 412] width 108 height 50
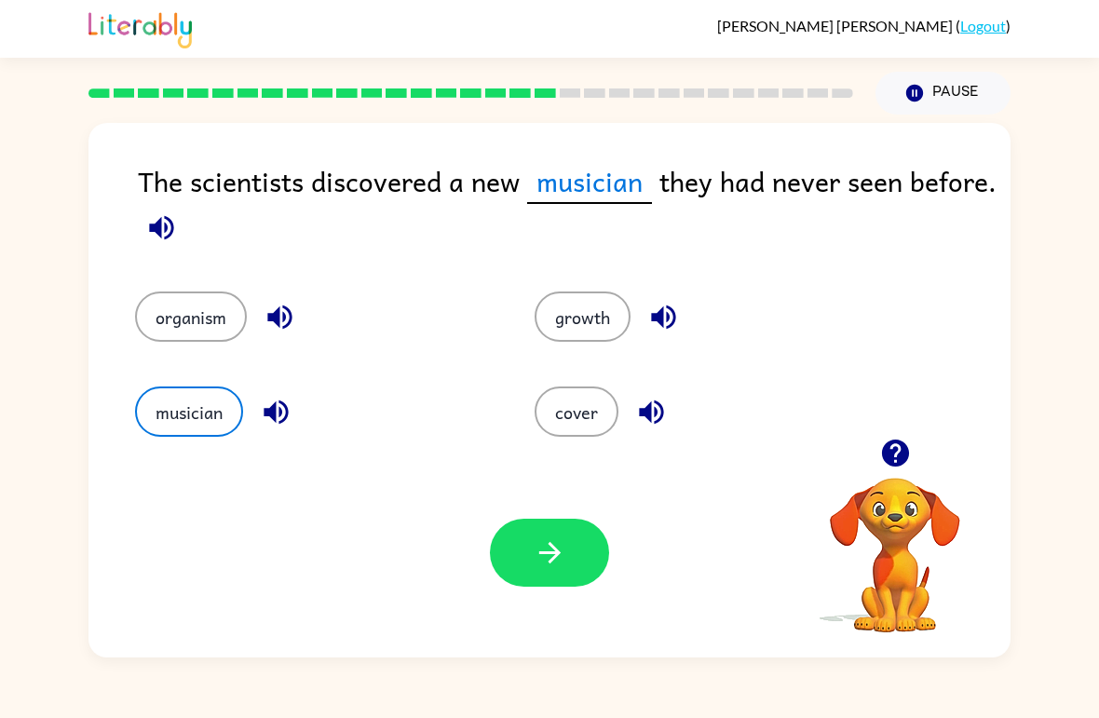
click at [577, 602] on div "Your browser must support playing .mp4 files to use Literably. Please try using…" at bounding box center [549, 553] width 922 height 210
click at [211, 326] on button "organism" at bounding box center [191, 317] width 112 height 50
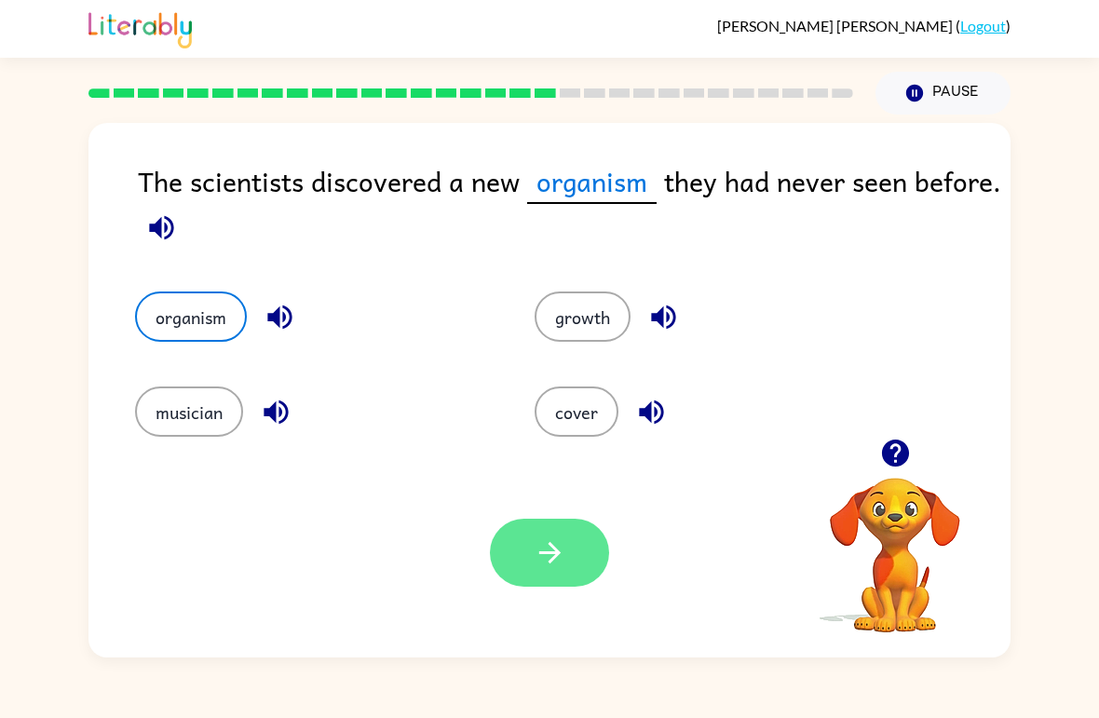
click at [550, 584] on button "button" at bounding box center [549, 553] width 119 height 68
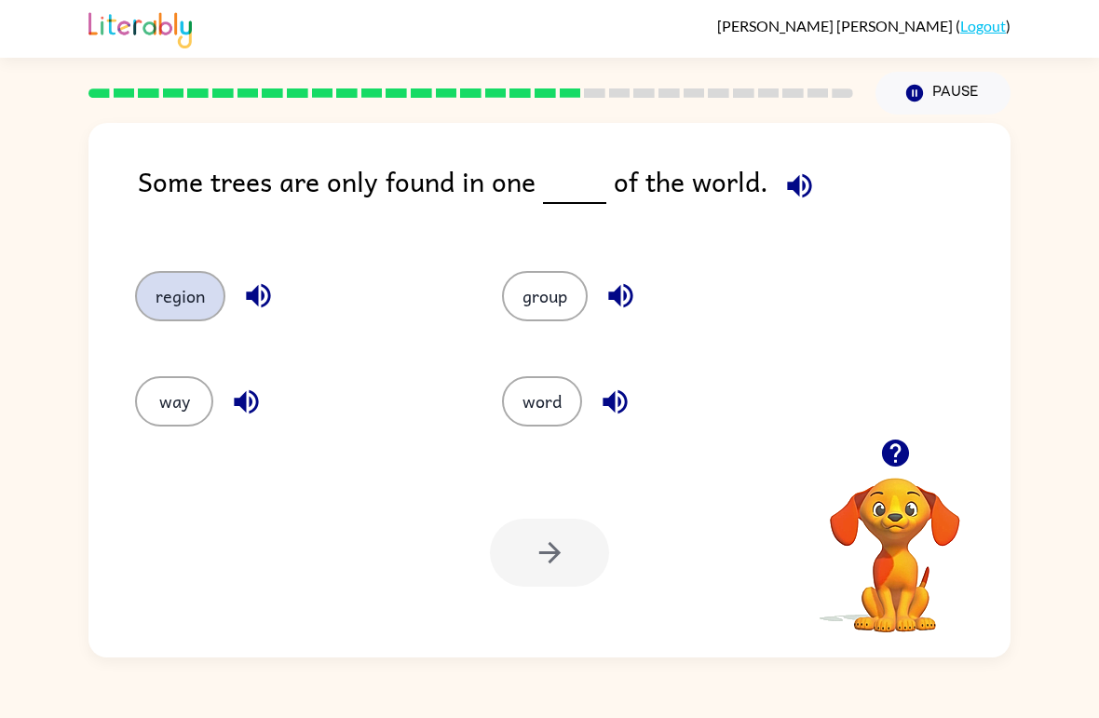
click at [186, 294] on button "region" at bounding box center [180, 296] width 90 height 50
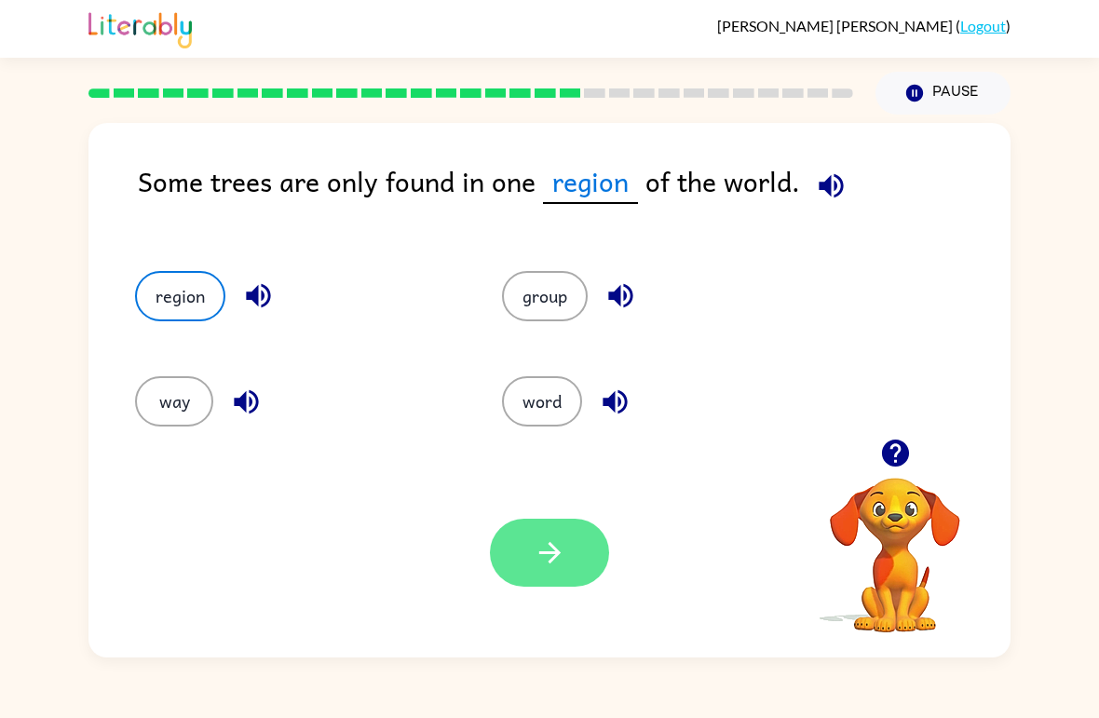
click at [564, 569] on icon "button" at bounding box center [550, 553] width 33 height 33
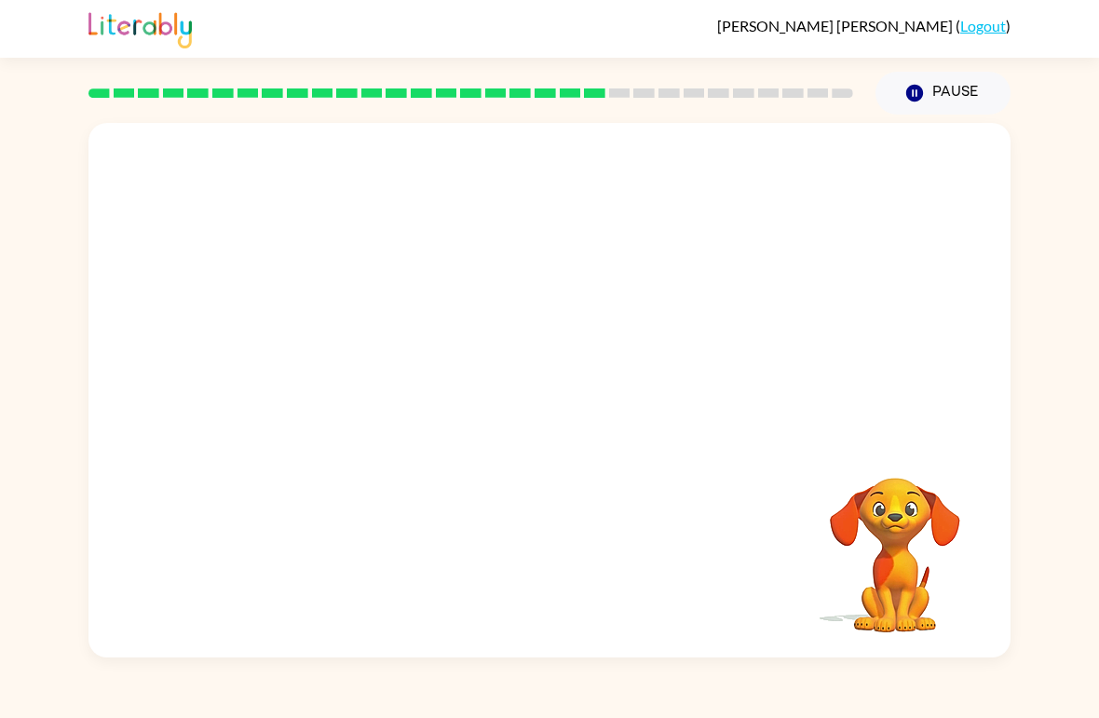
click at [403, 407] on video "Your browser must support playing .mp4 files to use Literably. Please try using…" at bounding box center [549, 281] width 922 height 316
click at [365, 389] on video "Your browser must support playing .mp4 files to use Literably. Please try using…" at bounding box center [549, 281] width 922 height 316
click at [374, 370] on video "Your browser must support playing .mp4 files to use Literably. Please try using…" at bounding box center [549, 281] width 922 height 316
click at [416, 387] on video "Your browser must support playing .mp4 files to use Literably. Please try using…" at bounding box center [549, 281] width 922 height 316
click at [549, 413] on div at bounding box center [549, 400] width 119 height 68
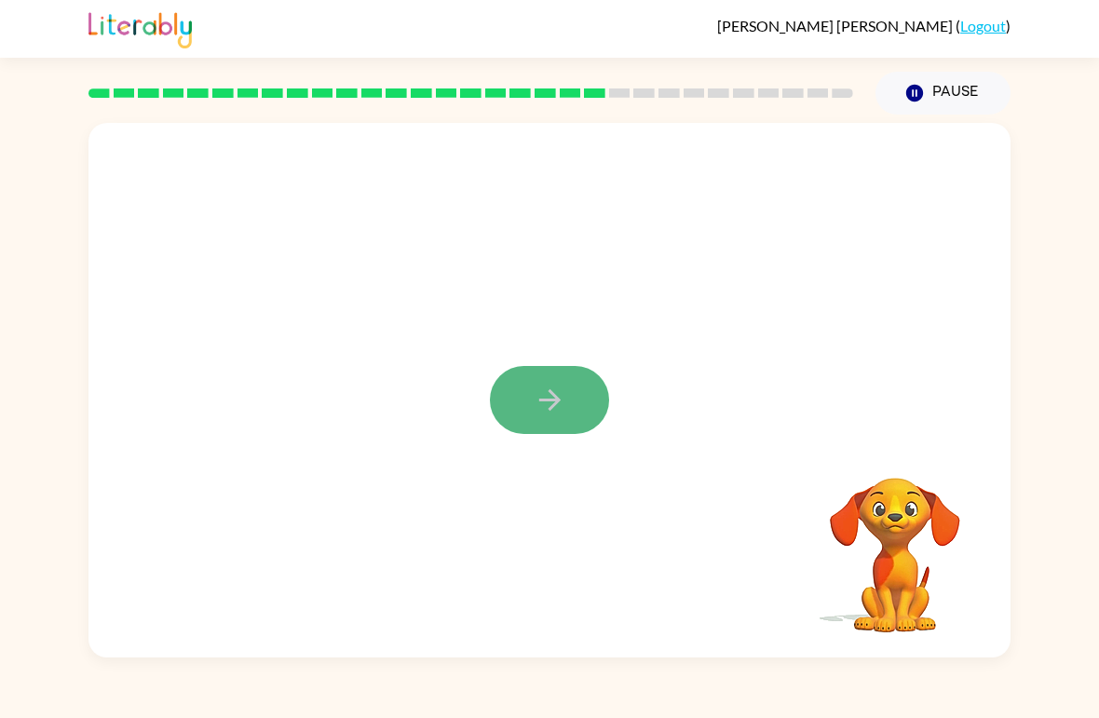
click at [547, 410] on icon "button" at bounding box center [550, 400] width 33 height 33
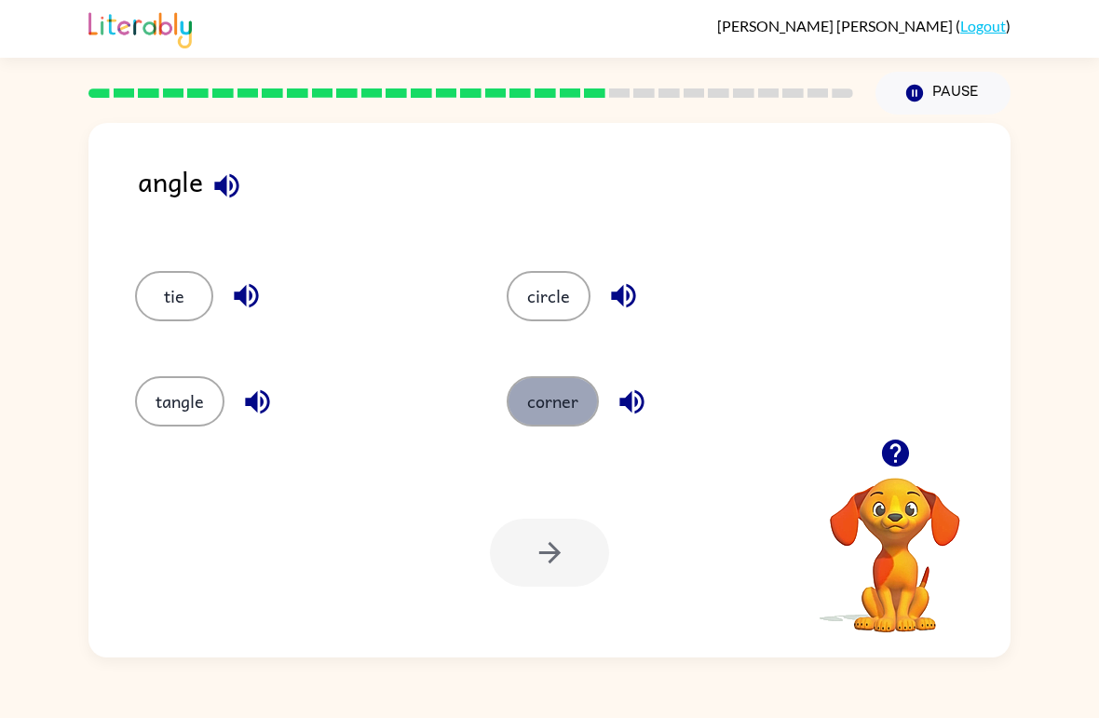
click at [560, 386] on button "corner" at bounding box center [553, 401] width 92 height 50
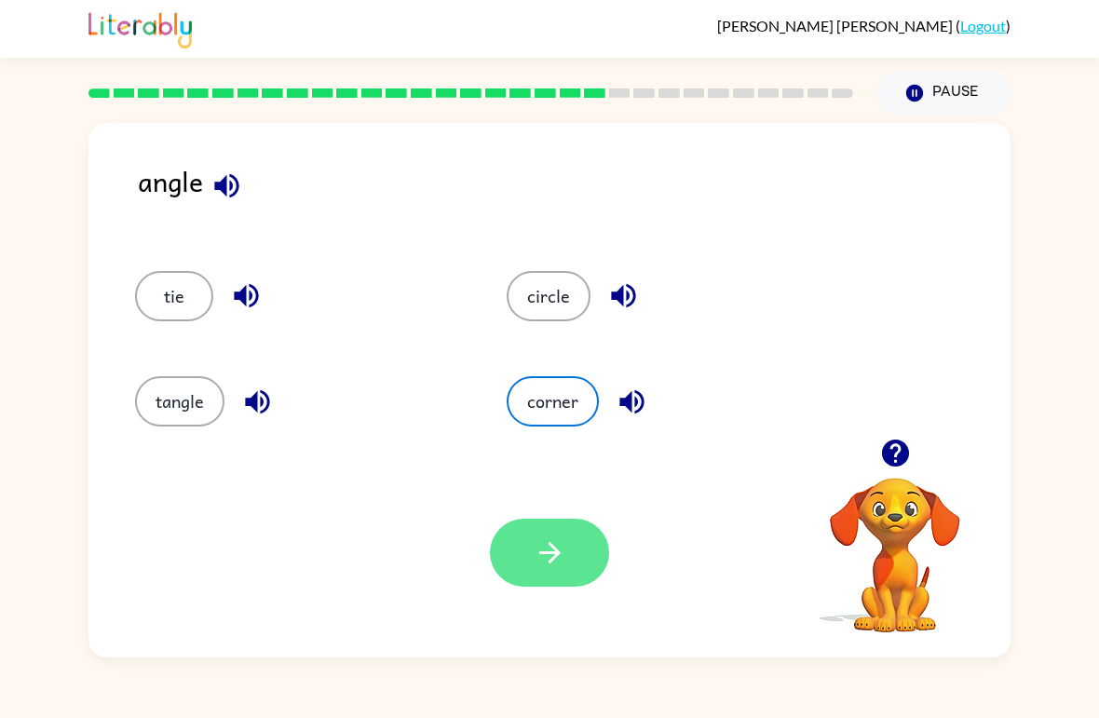
click at [540, 550] on icon "button" at bounding box center [550, 553] width 33 height 33
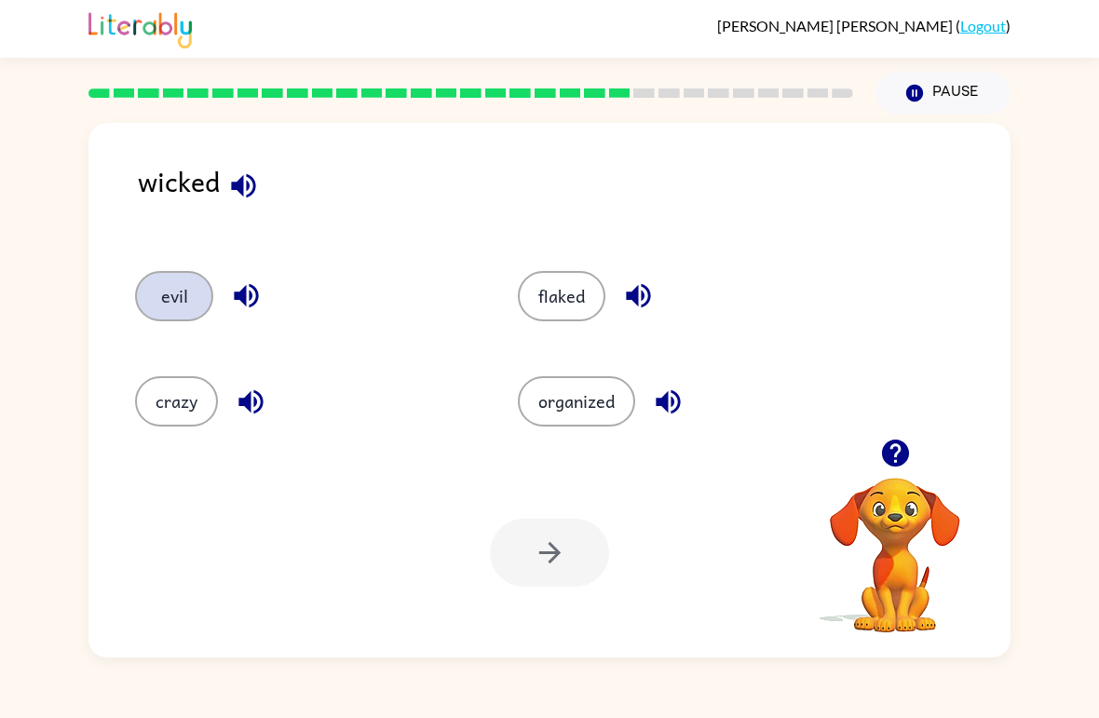
click at [171, 282] on button "evil" at bounding box center [174, 296] width 78 height 50
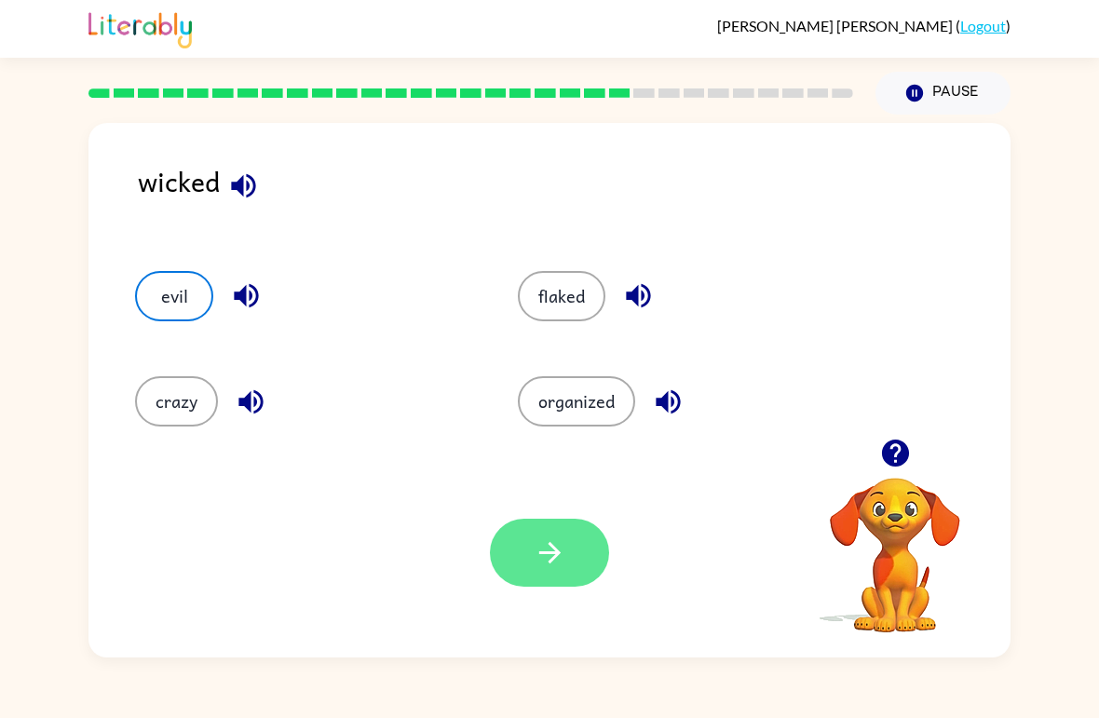
click at [554, 540] on icon "button" at bounding box center [550, 553] width 33 height 33
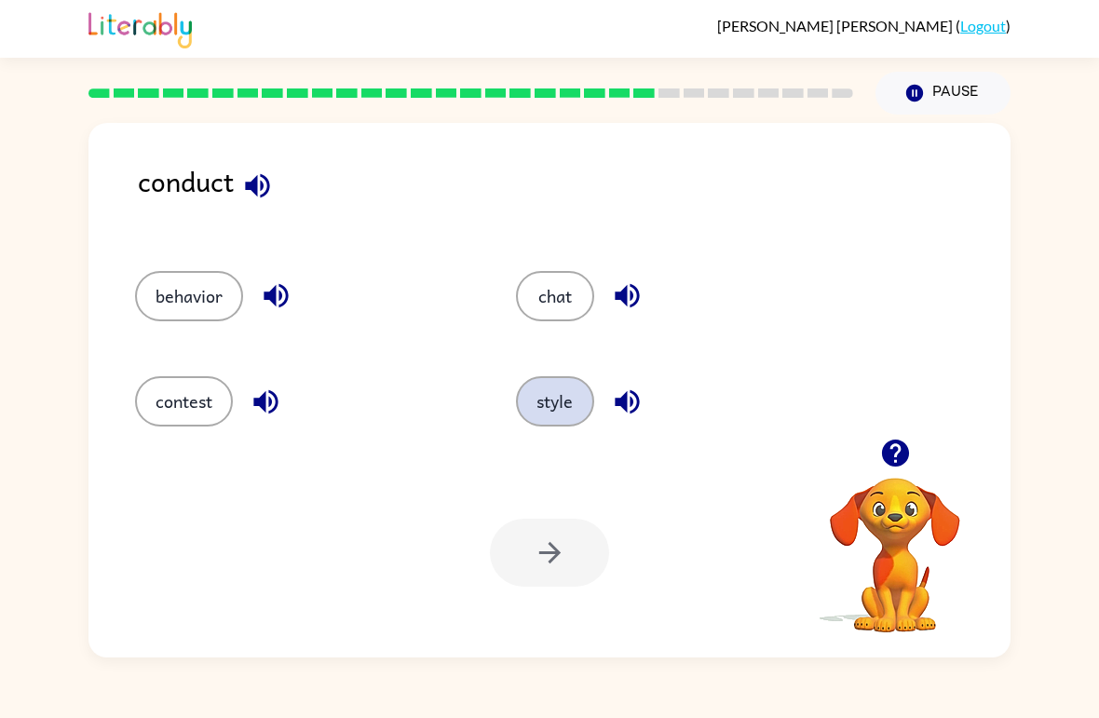
click at [562, 407] on button "style" at bounding box center [555, 401] width 78 height 50
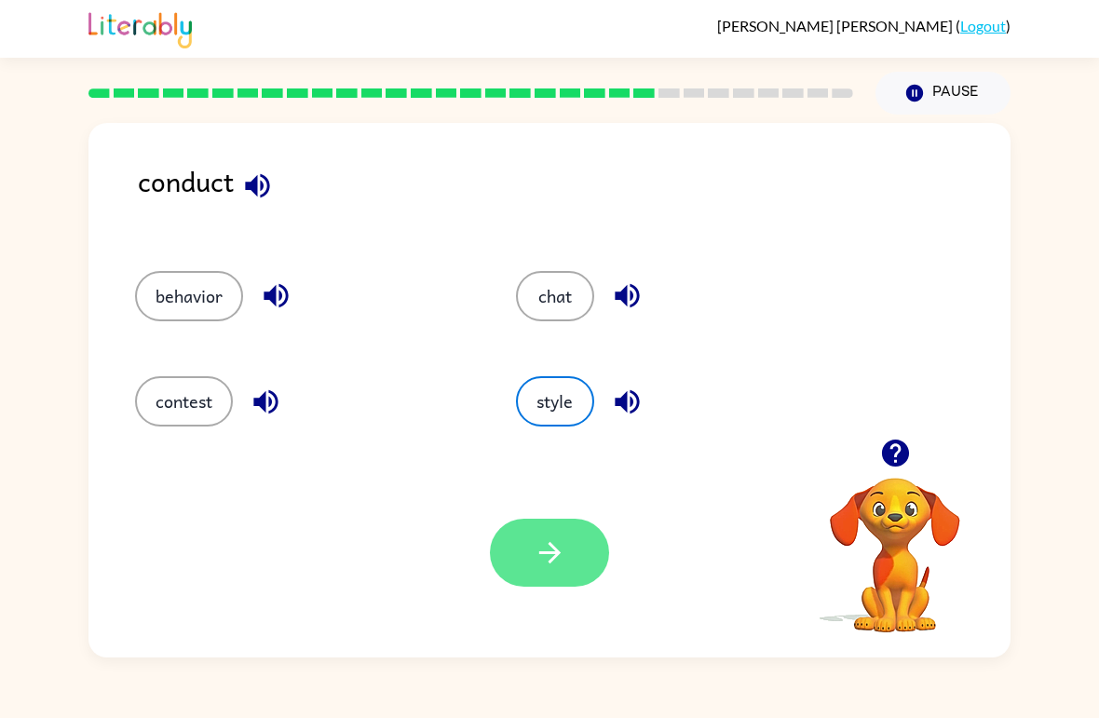
click at [550, 550] on icon "button" at bounding box center [550, 553] width 33 height 33
click at [555, 562] on div at bounding box center [549, 553] width 119 height 68
click at [571, 575] on div at bounding box center [549, 553] width 119 height 68
click at [577, 564] on div at bounding box center [549, 553] width 119 height 68
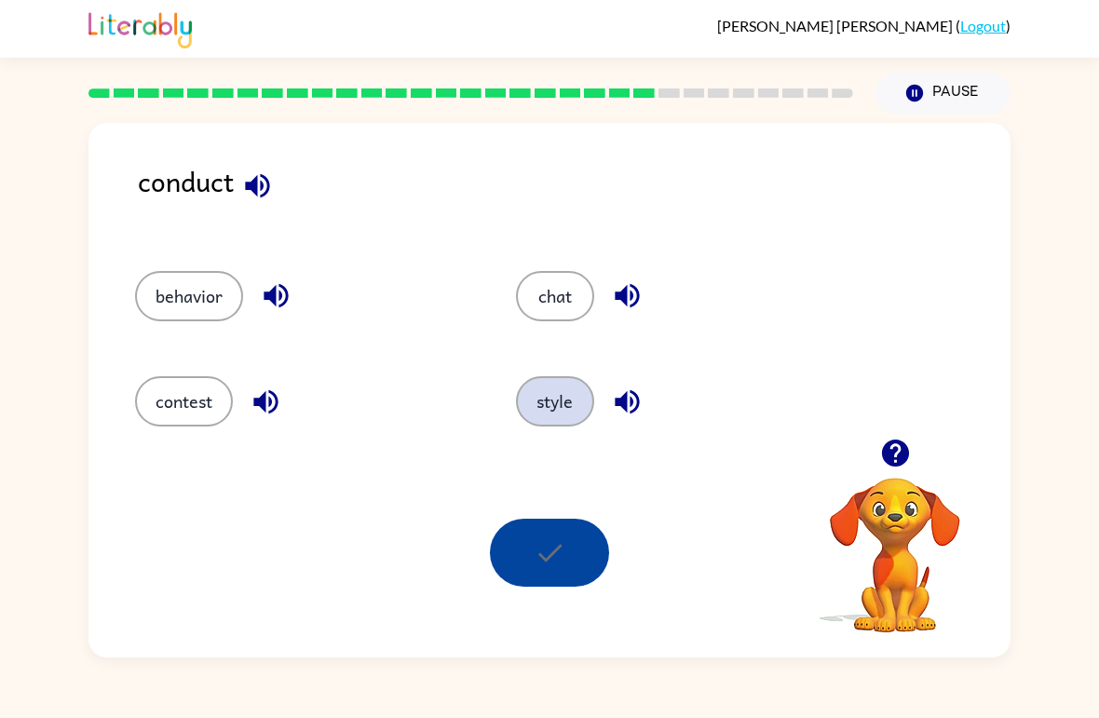
click at [576, 406] on button "style" at bounding box center [555, 401] width 78 height 50
click at [577, 553] on div at bounding box center [549, 553] width 119 height 68
click at [565, 524] on div at bounding box center [549, 553] width 119 height 68
click at [574, 296] on button "chat" at bounding box center [555, 296] width 78 height 50
click at [581, 410] on button "style" at bounding box center [555, 401] width 78 height 50
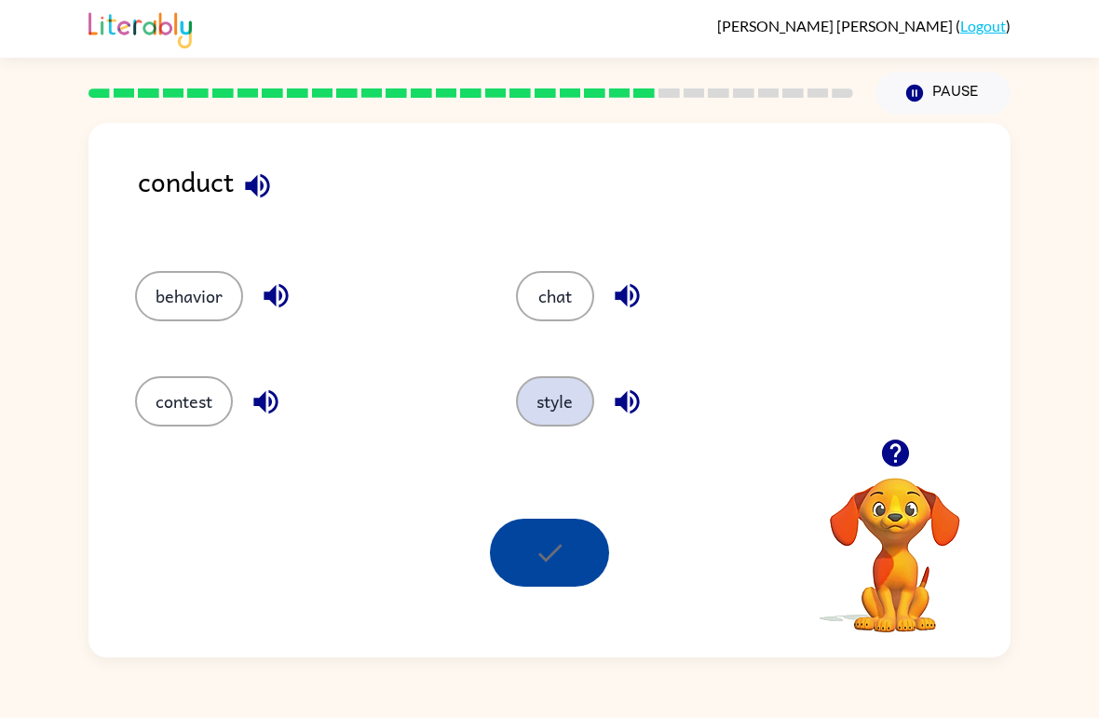
click at [568, 400] on button "style" at bounding box center [555, 401] width 78 height 50
click at [573, 551] on div at bounding box center [549, 553] width 119 height 68
click at [572, 551] on div at bounding box center [549, 553] width 119 height 68
click at [656, 495] on div "Your browser must support playing .mp4 files to use Literably. Please try using…" at bounding box center [549, 553] width 922 height 210
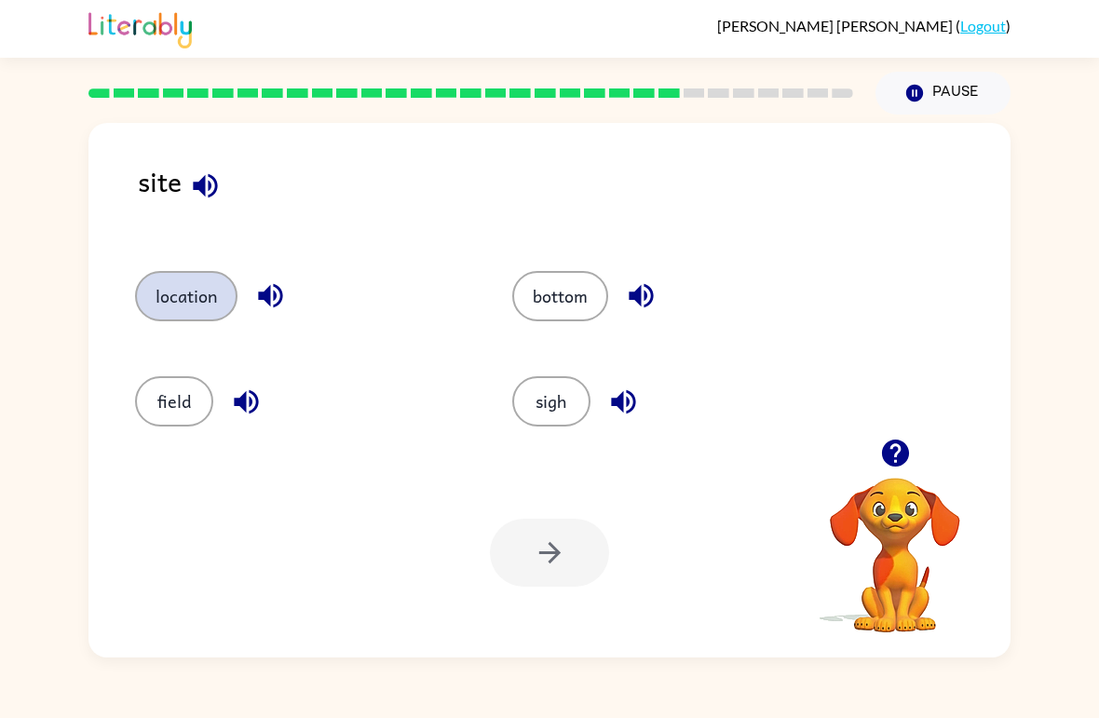
click at [161, 310] on button "location" at bounding box center [186, 296] width 102 height 50
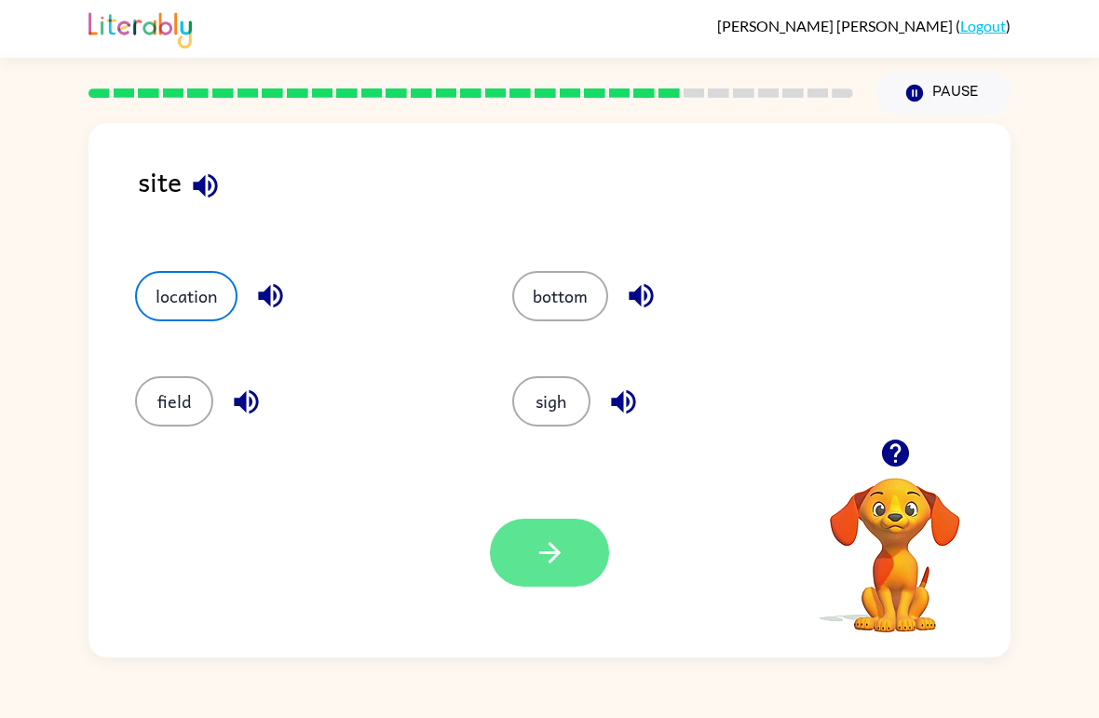
click at [527, 551] on button "button" at bounding box center [549, 553] width 119 height 68
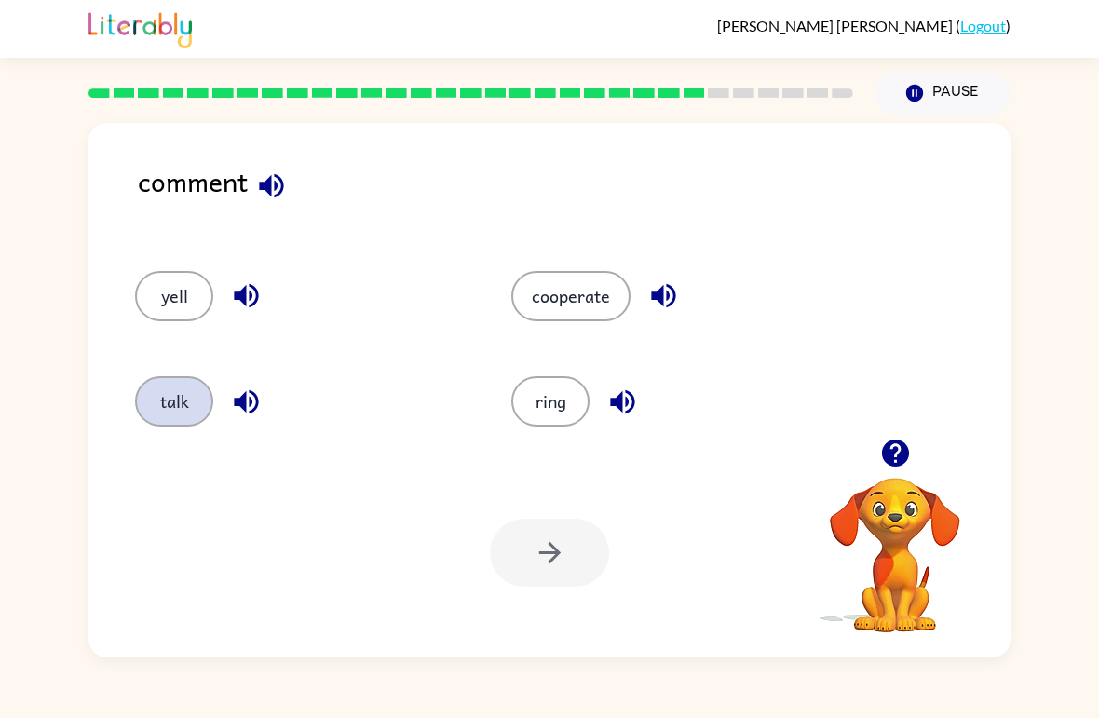
click at [156, 406] on button "talk" at bounding box center [174, 401] width 78 height 50
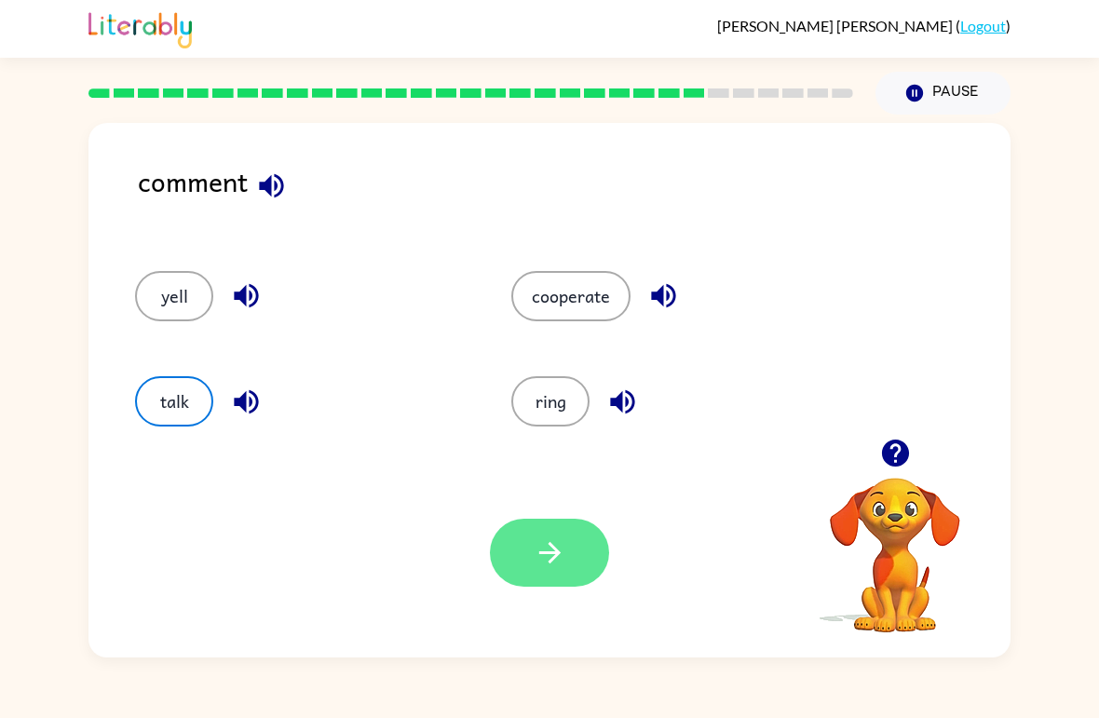
click at [576, 544] on button "button" at bounding box center [549, 553] width 119 height 68
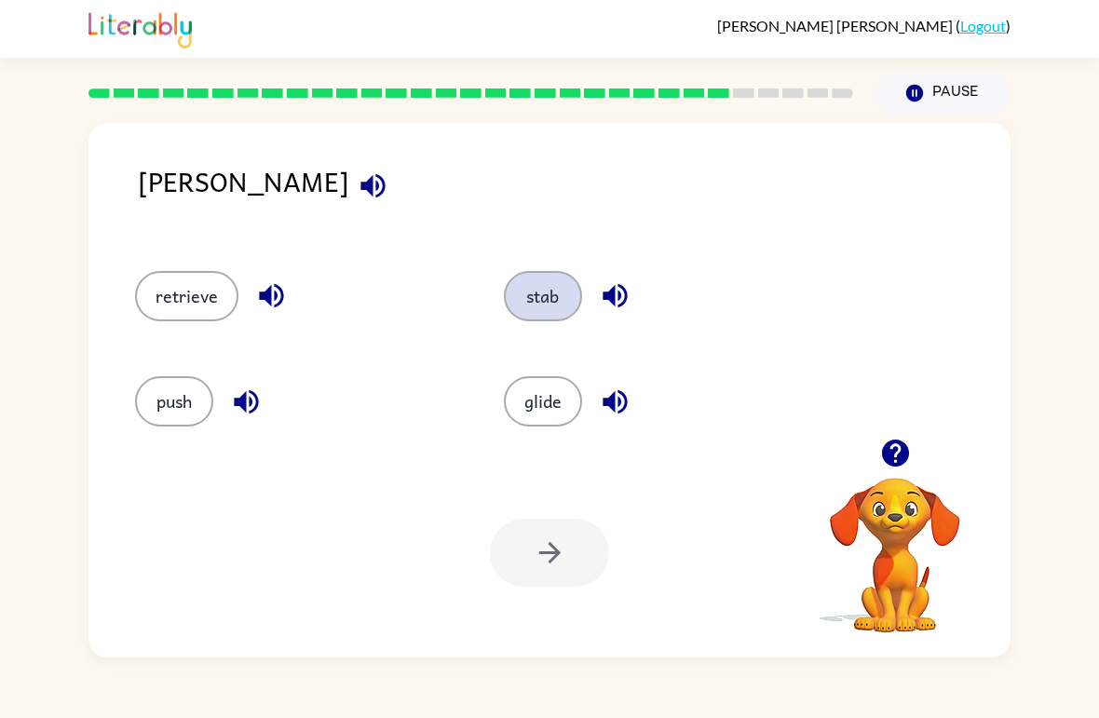
click at [560, 304] on button "stab" at bounding box center [543, 296] width 78 height 50
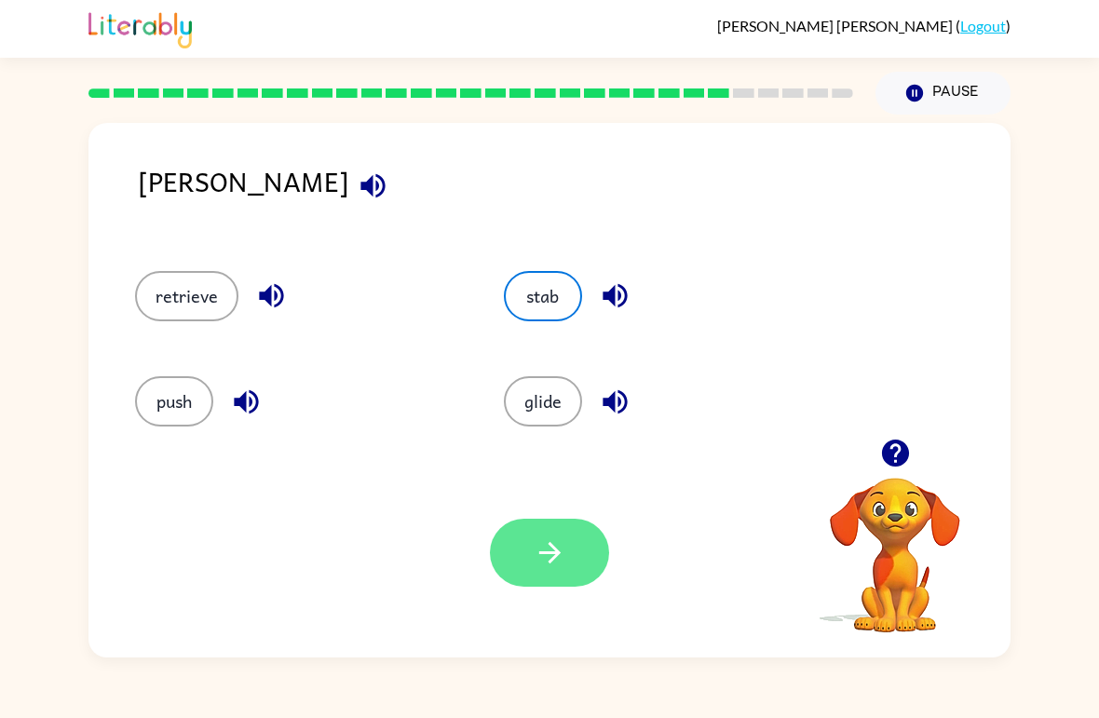
click at [516, 545] on button "button" at bounding box center [549, 553] width 119 height 68
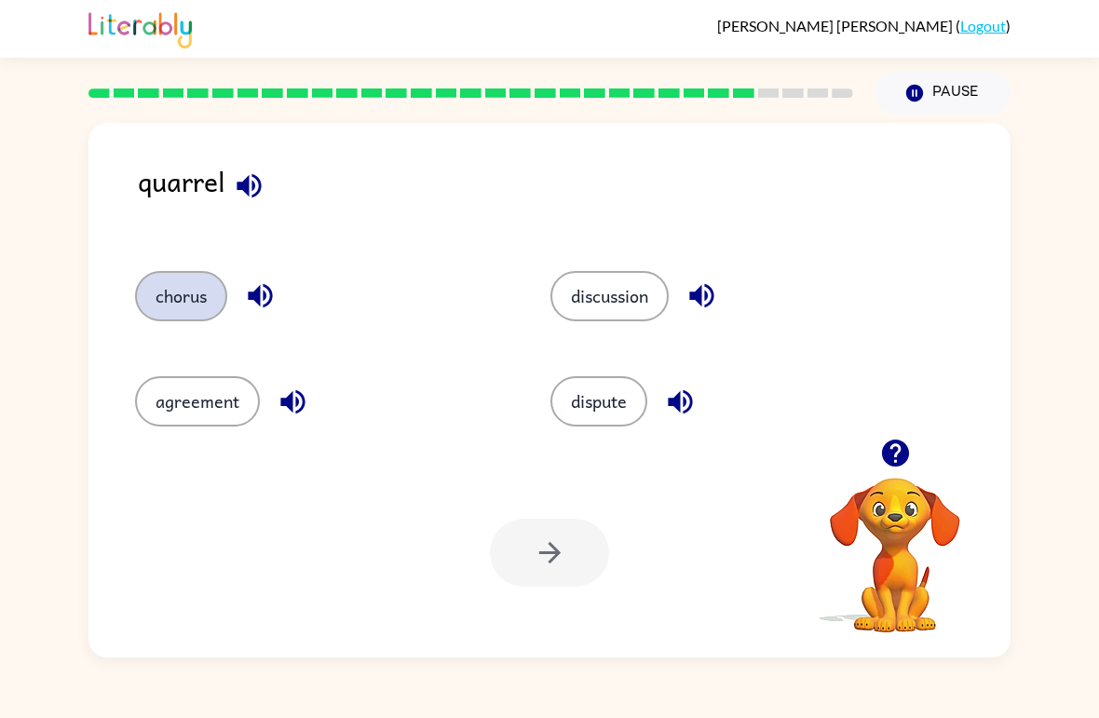
click at [171, 321] on button "chorus" at bounding box center [181, 296] width 92 height 50
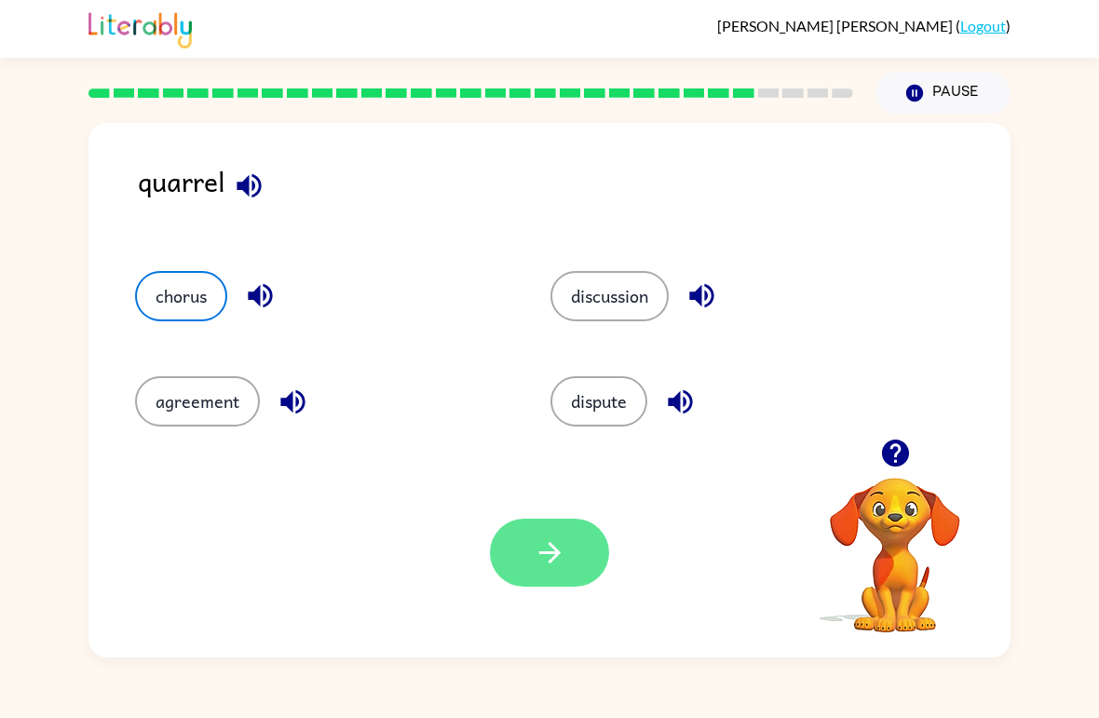
click at [573, 570] on button "button" at bounding box center [549, 553] width 119 height 68
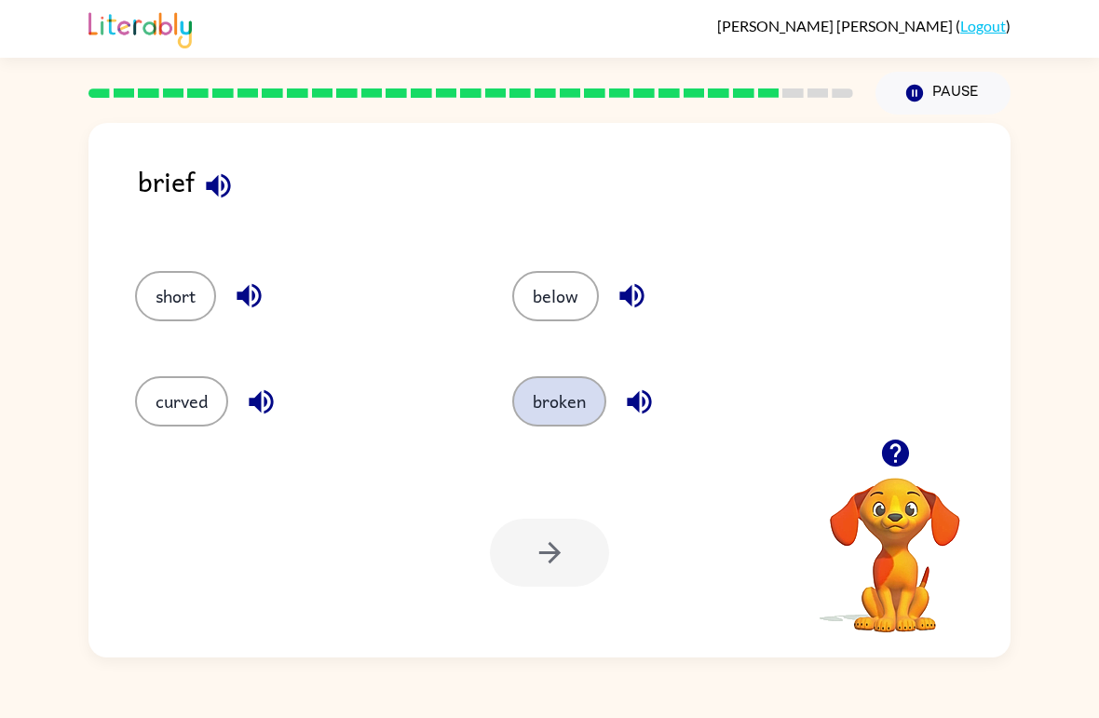
click at [561, 387] on button "broken" at bounding box center [559, 401] width 94 height 50
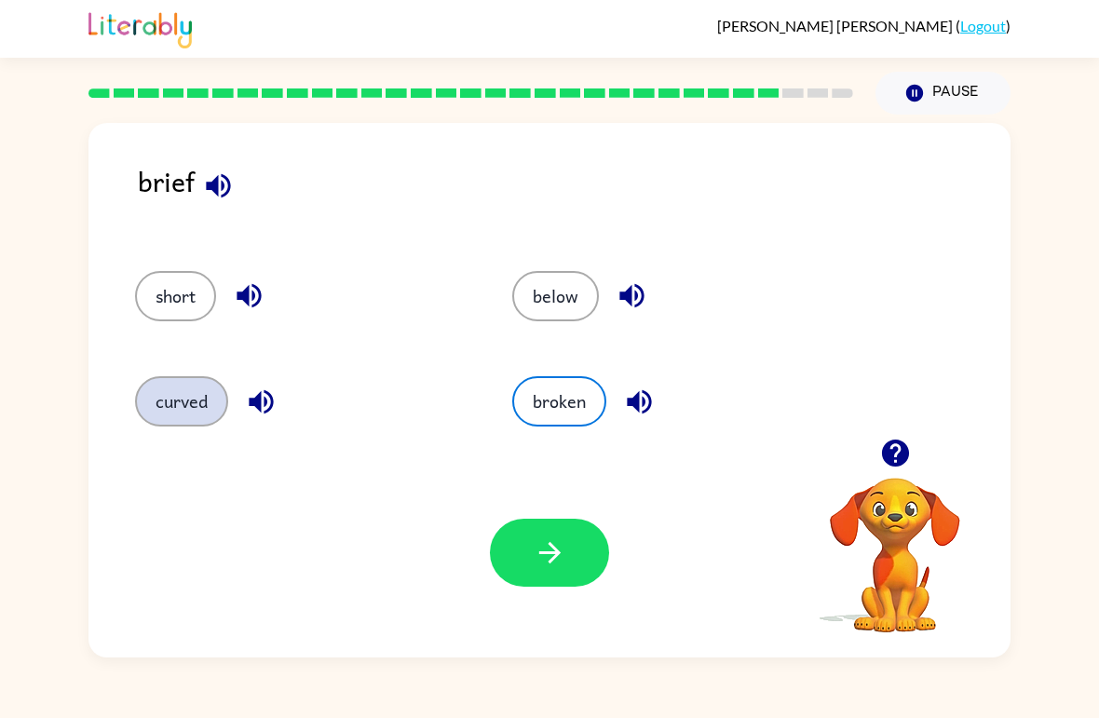
click at [170, 401] on button "curved" at bounding box center [181, 401] width 93 height 50
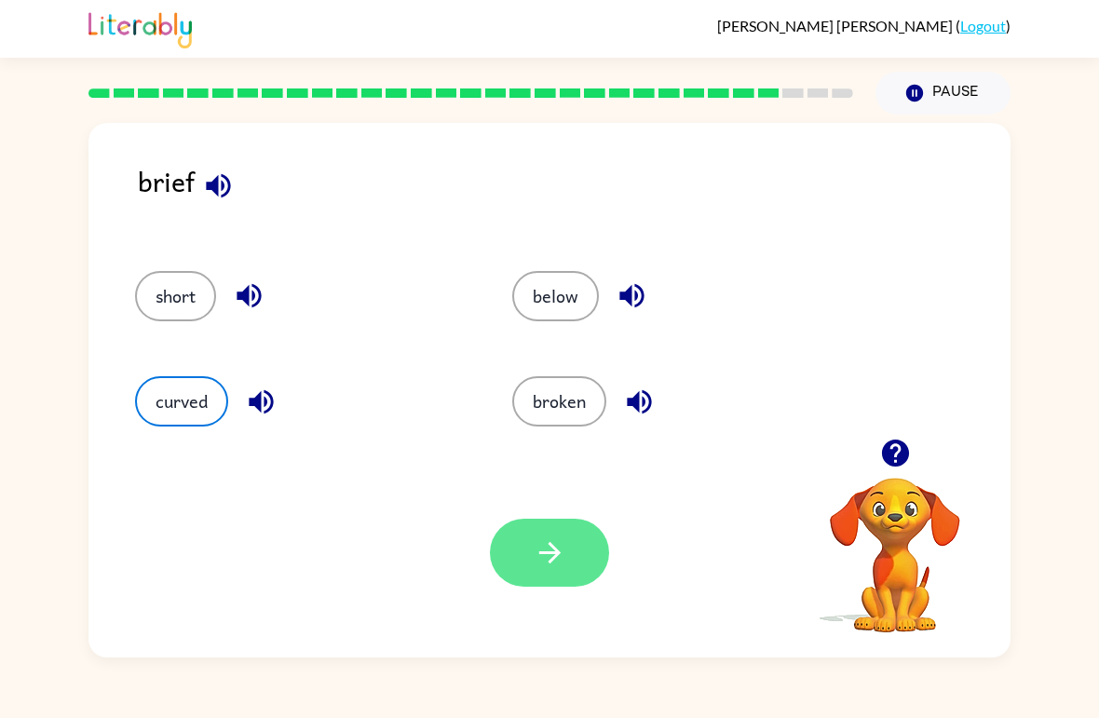
click at [529, 568] on button "button" at bounding box center [549, 553] width 119 height 68
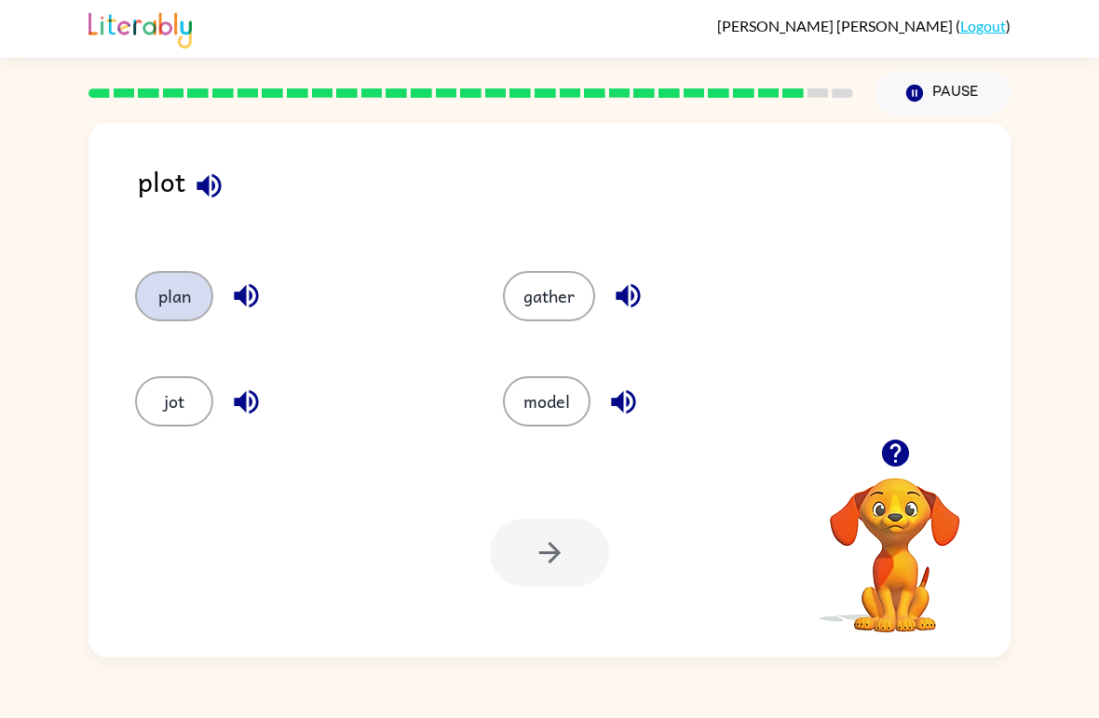
click at [186, 305] on button "plan" at bounding box center [174, 296] width 78 height 50
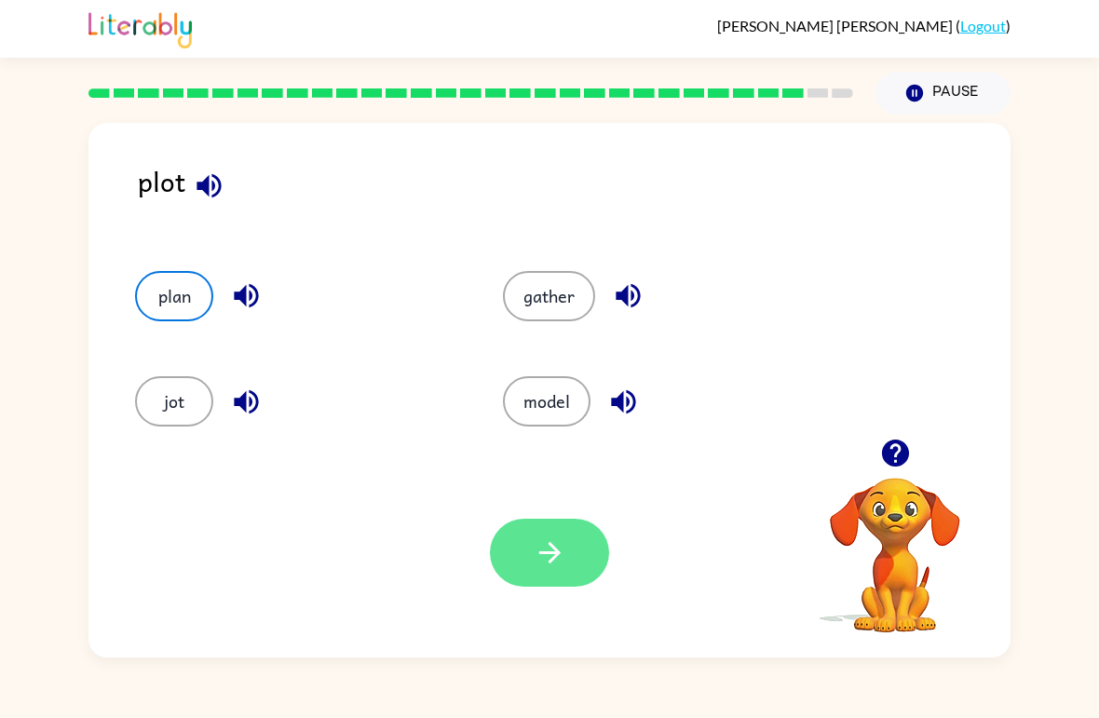
click at [575, 569] on button "button" at bounding box center [549, 553] width 119 height 68
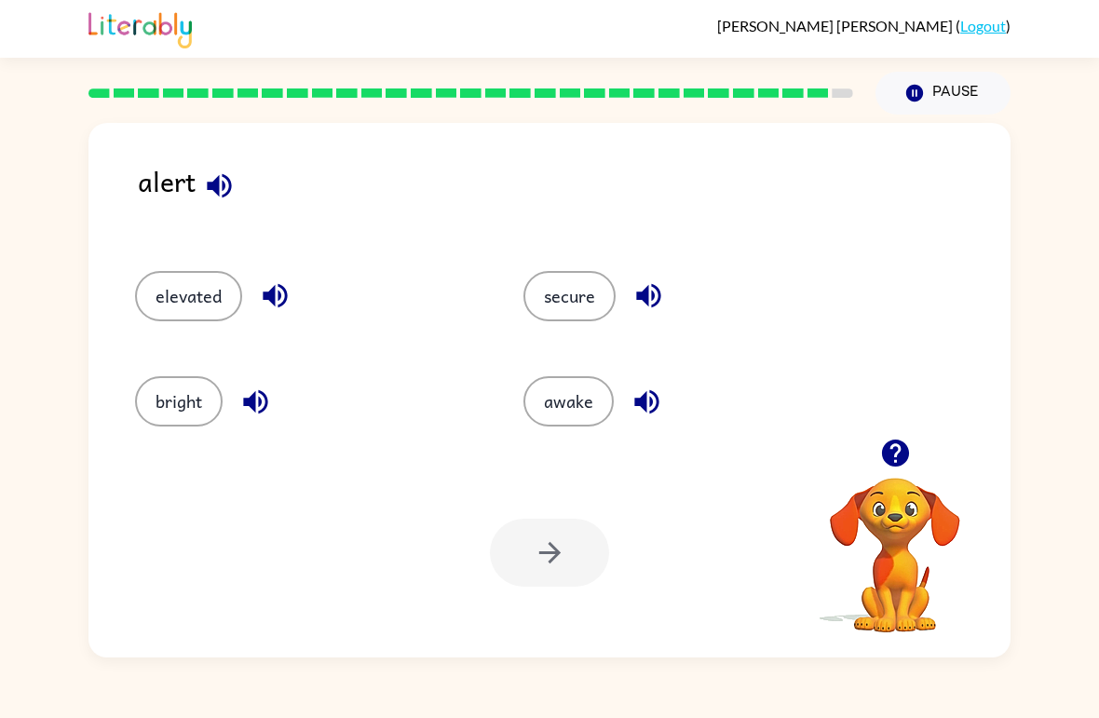
click at [617, 287] on div "secure" at bounding box center [696, 296] width 346 height 50
click at [183, 317] on button "elevated" at bounding box center [188, 296] width 107 height 50
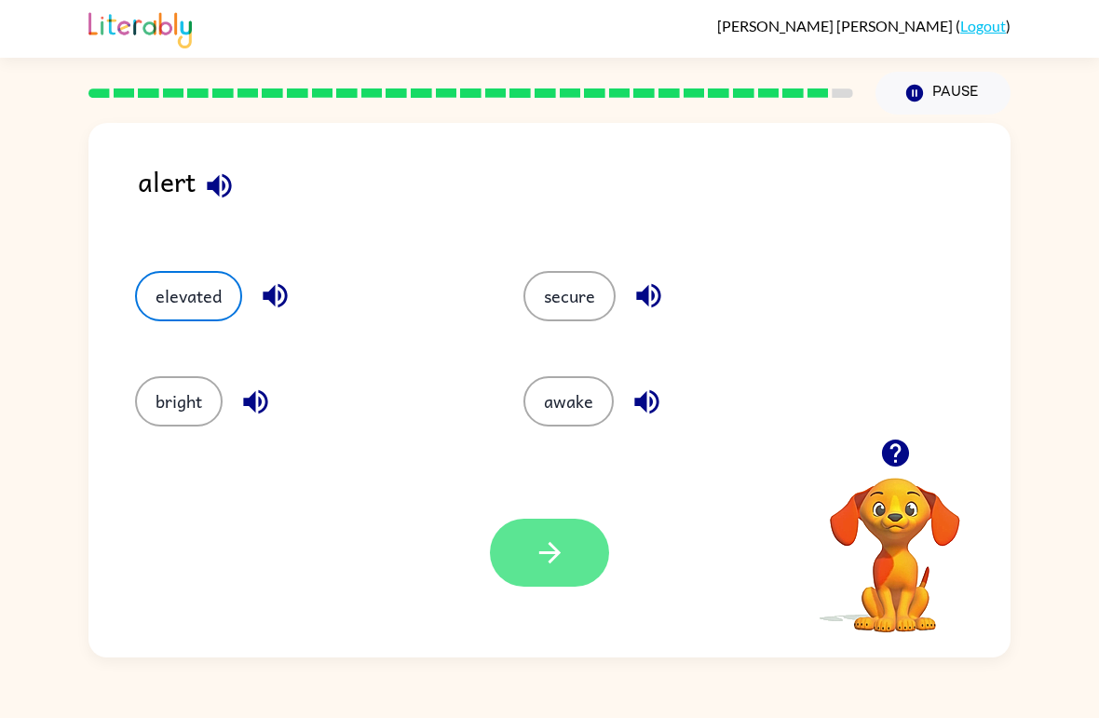
click at [560, 537] on button "button" at bounding box center [549, 553] width 119 height 68
